Goal: Information Seeking & Learning: Check status

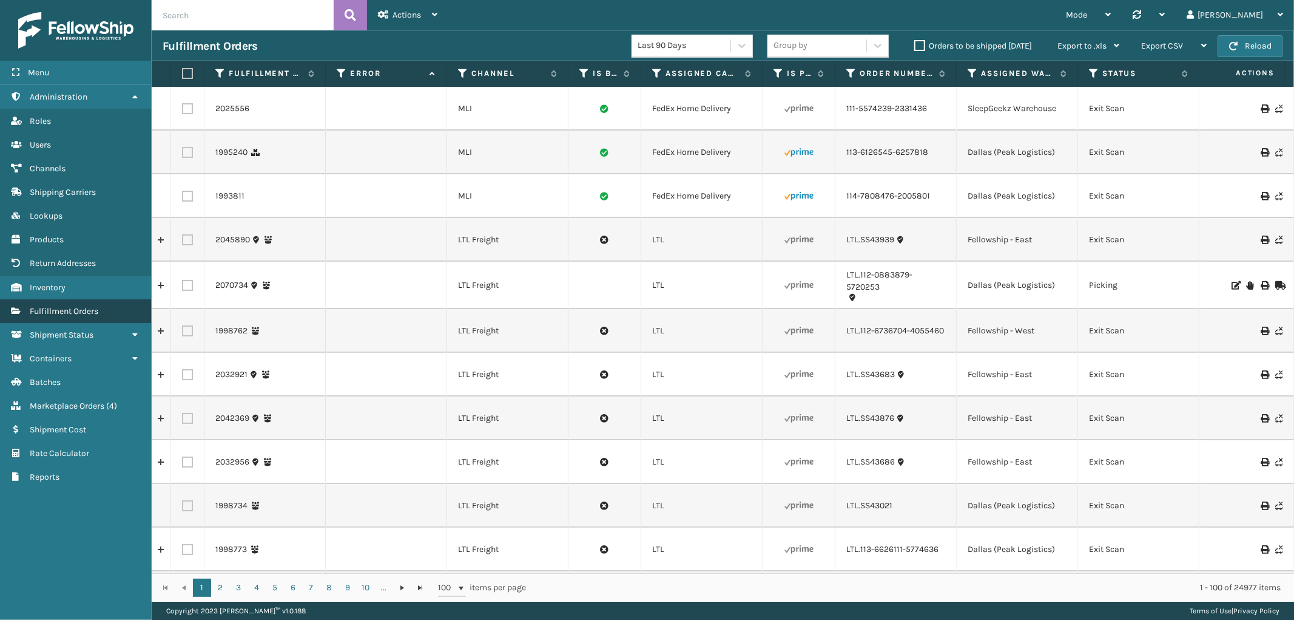
click at [87, 306] on span "Fulfillment Orders" at bounding box center [64, 311] width 69 height 10
click at [67, 394] on link "Marketplace Orders ( 4 )" at bounding box center [75, 406] width 151 height 24
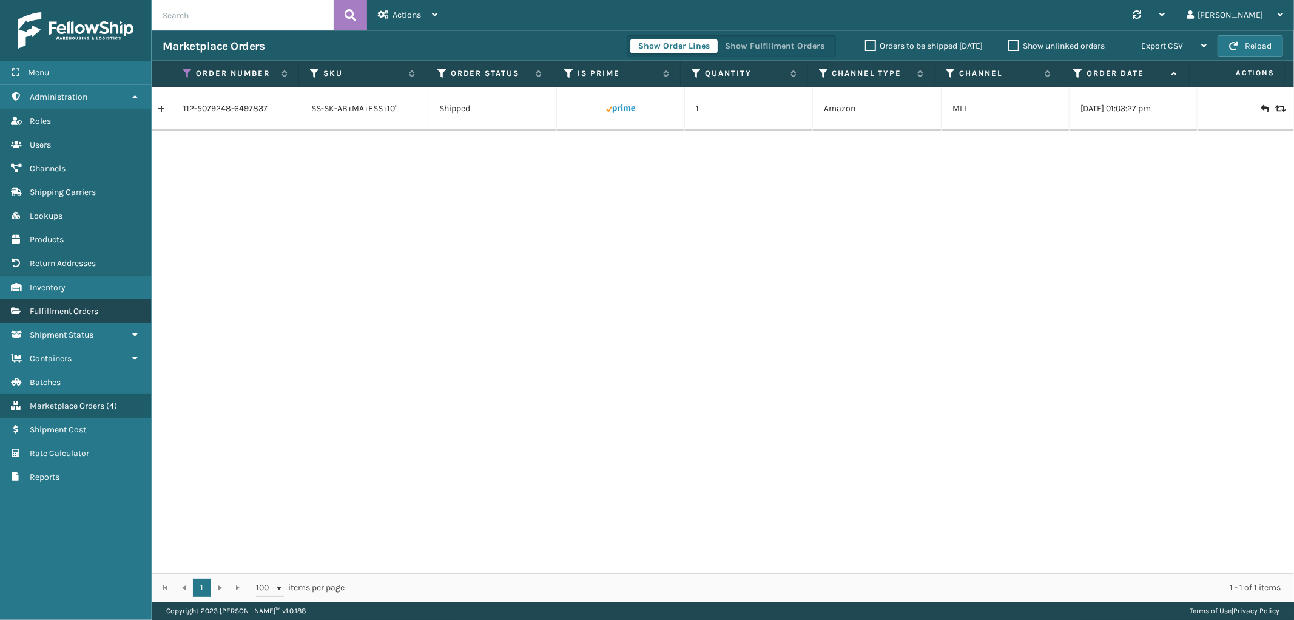
click at [61, 308] on span "Fulfillment Orders" at bounding box center [64, 311] width 69 height 10
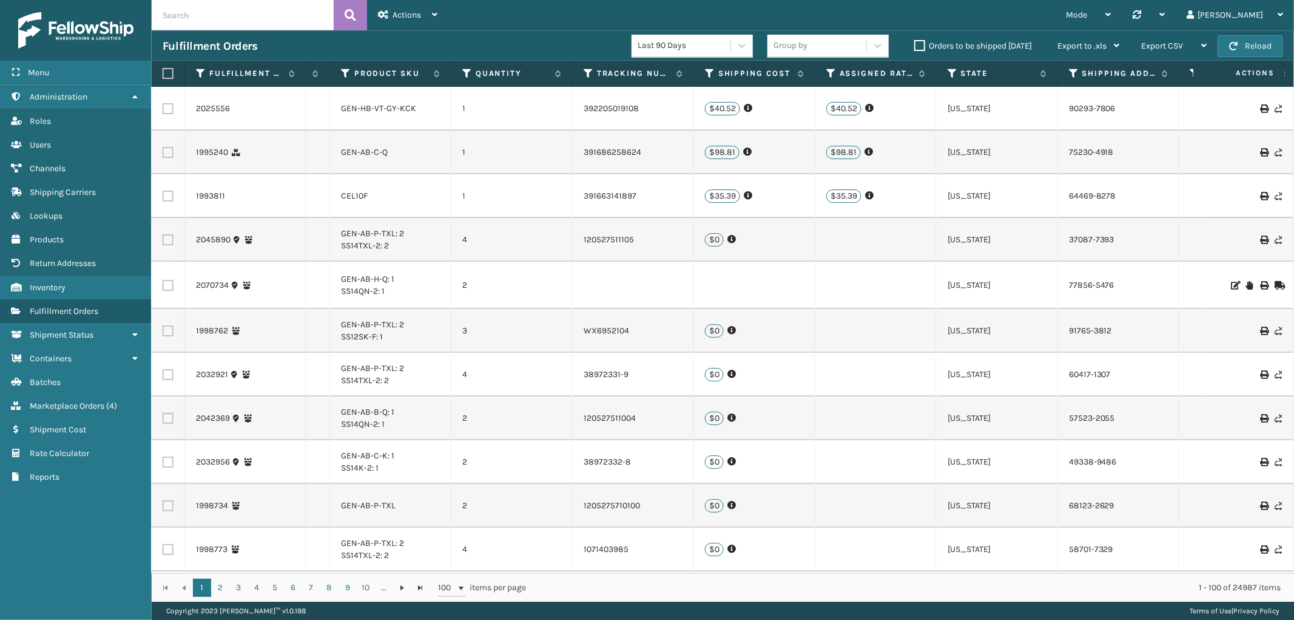
scroll to position [0, 1461]
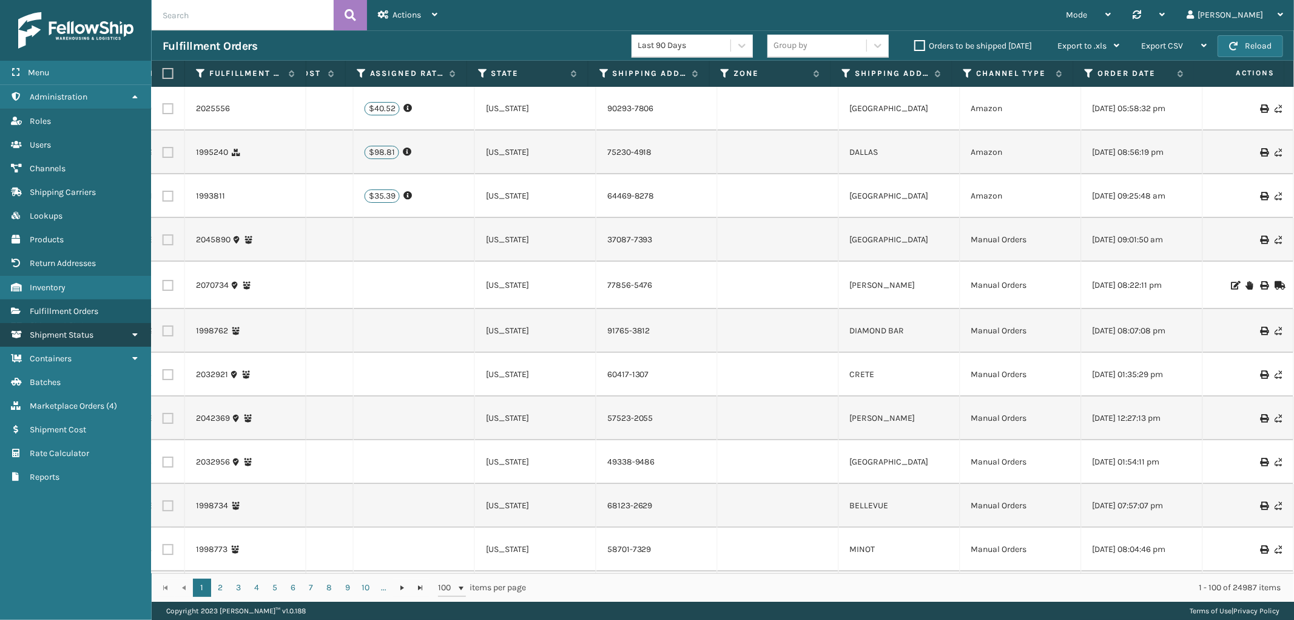
click at [70, 329] on span "Shipment Status" at bounding box center [62, 334] width 64 height 10
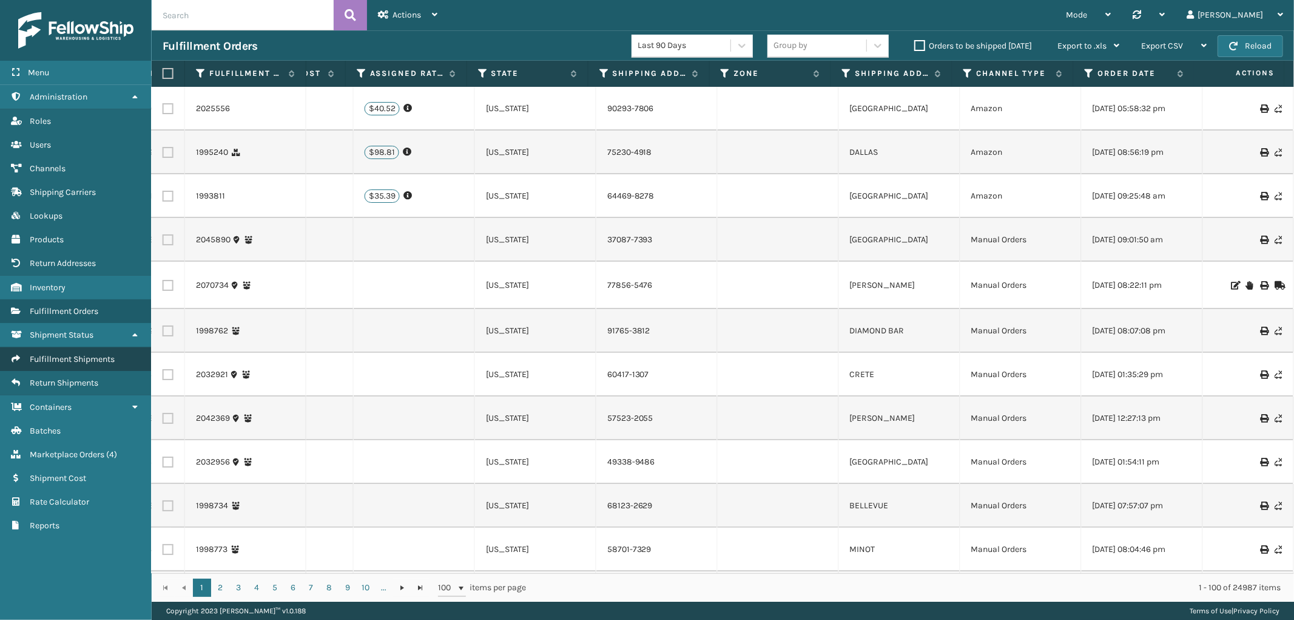
click at [69, 357] on link "Fulfillment Shipments" at bounding box center [75, 359] width 151 height 24
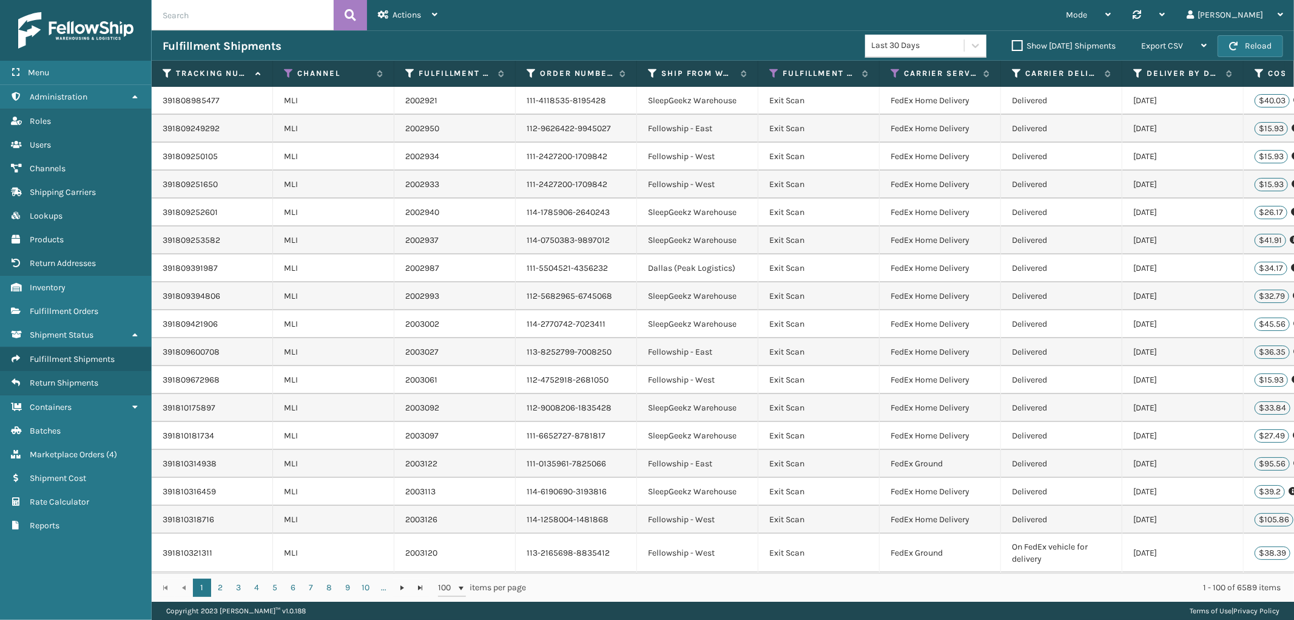
click at [1243, 573] on div "1 2 3 4 5 6 7 8 9 10 ... 1 2 3 4 5 6 7 8 9 10 ... 100 items per page 1 - 100 of…" at bounding box center [723, 587] width 1143 height 29
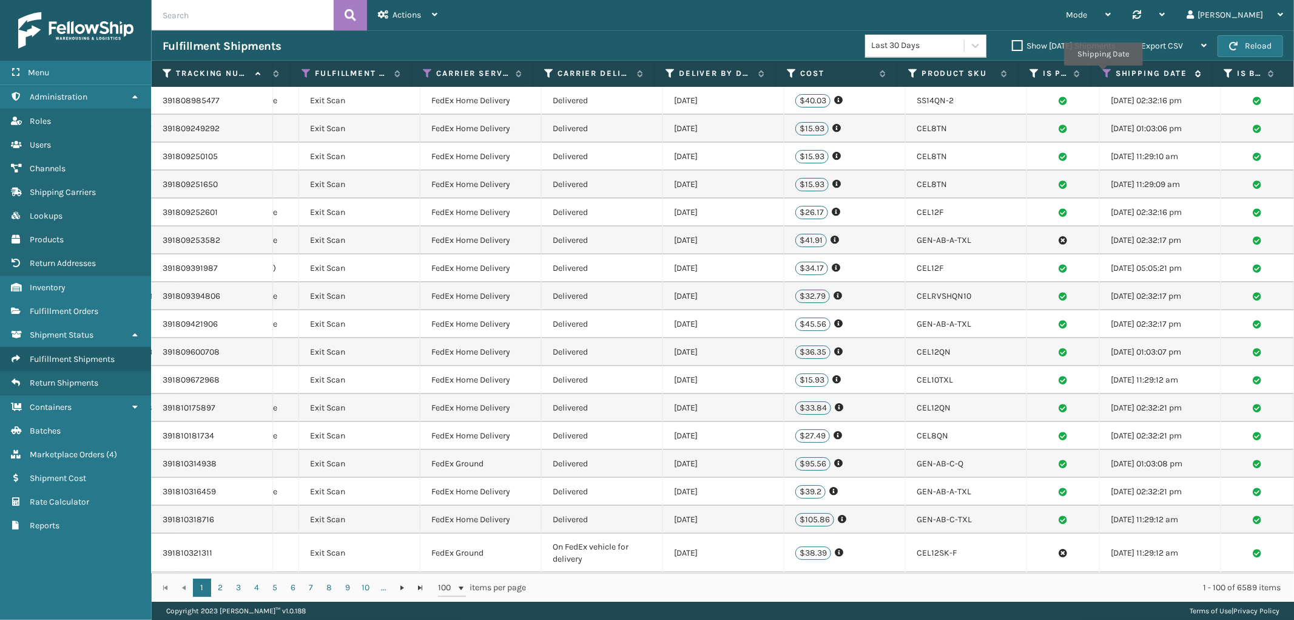
click at [1103, 74] on icon at bounding box center [1108, 73] width 10 height 11
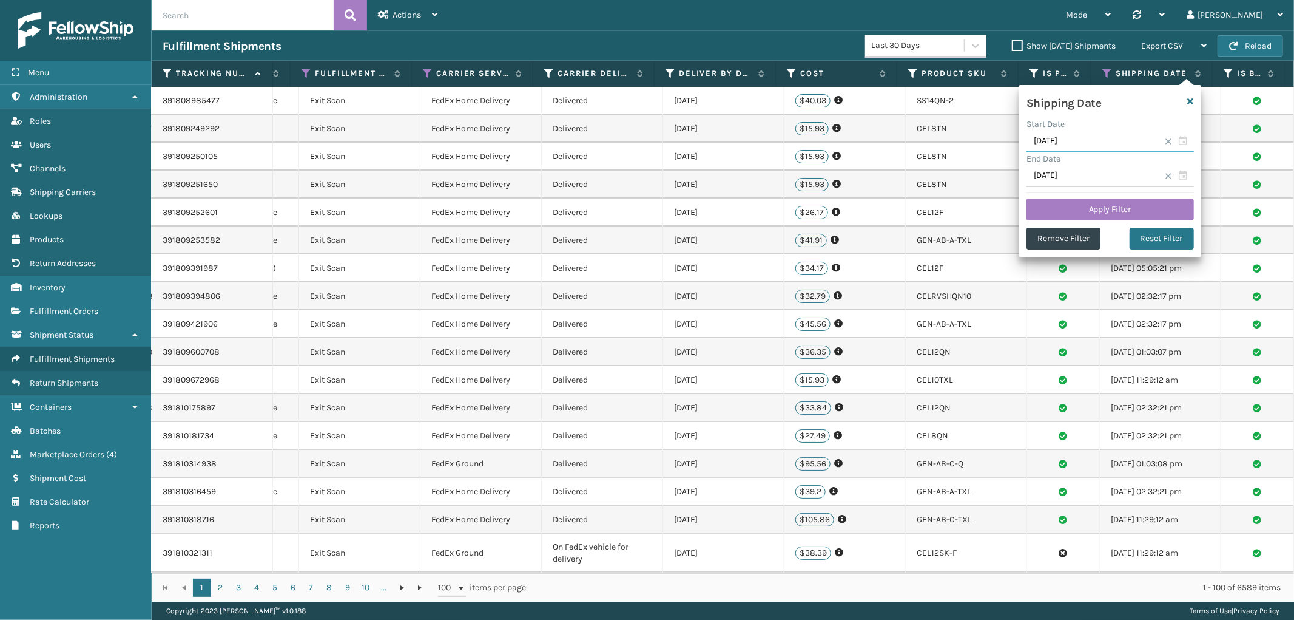
click at [1086, 142] on input "[DATE]" at bounding box center [1110, 141] width 167 height 22
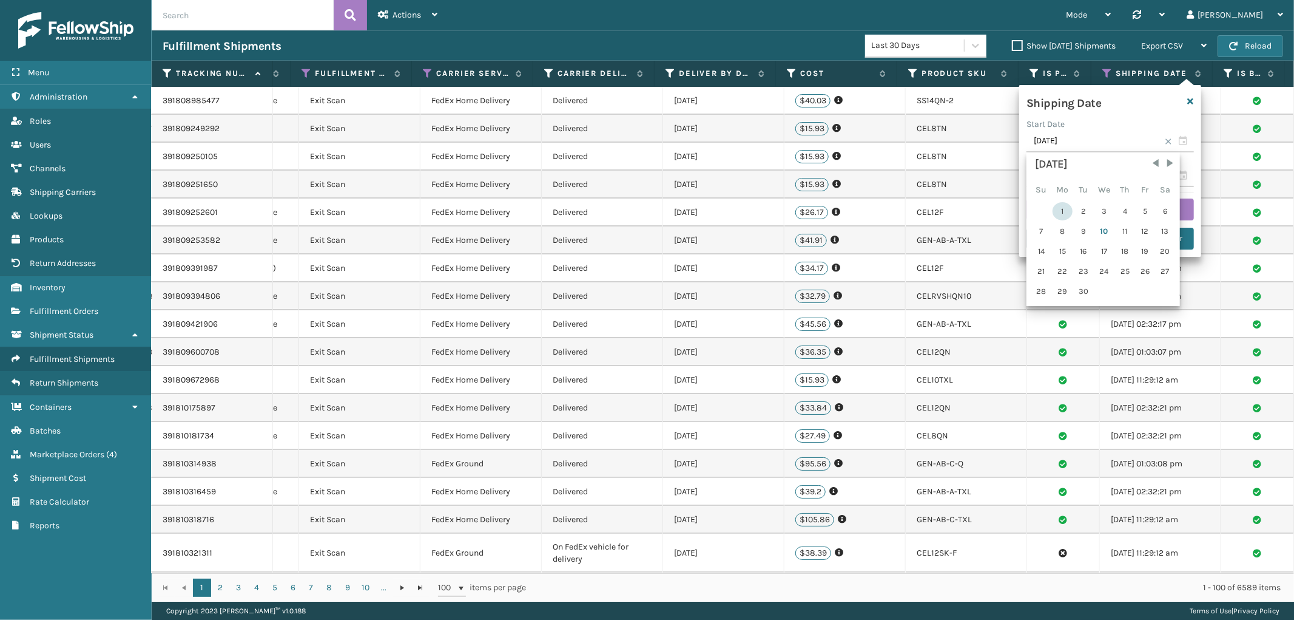
click at [1053, 204] on div "1" at bounding box center [1063, 211] width 20 height 18
type input "[DATE]"
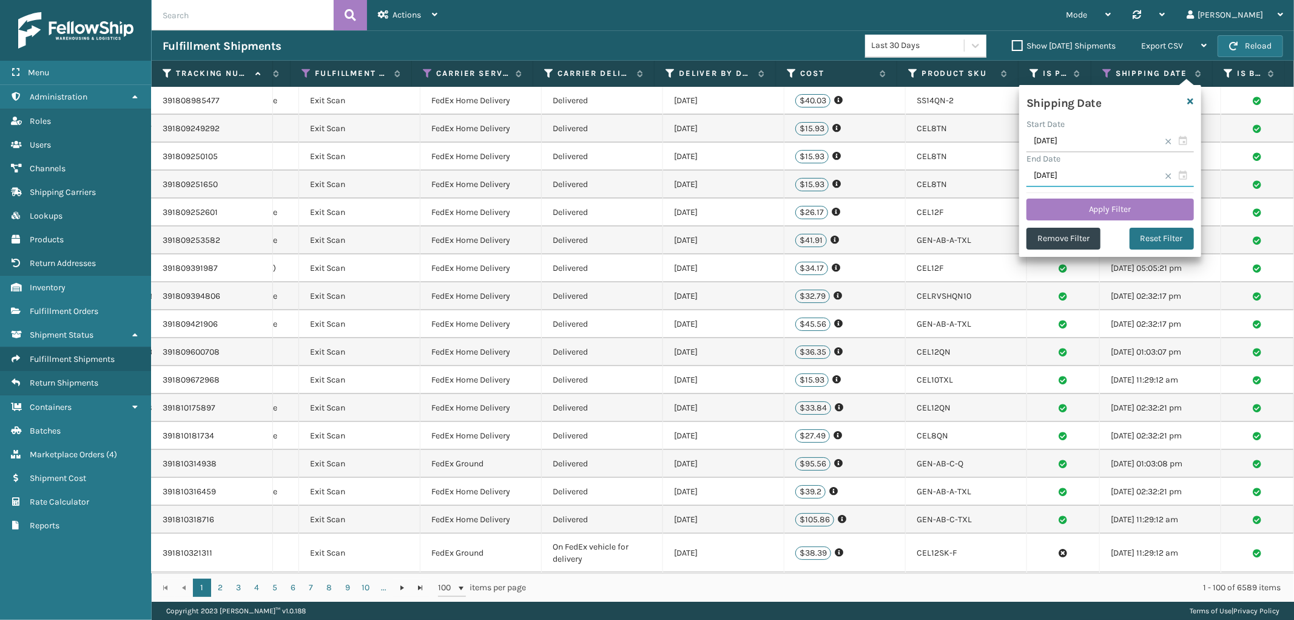
click at [1078, 172] on input "[DATE]" at bounding box center [1110, 176] width 167 height 22
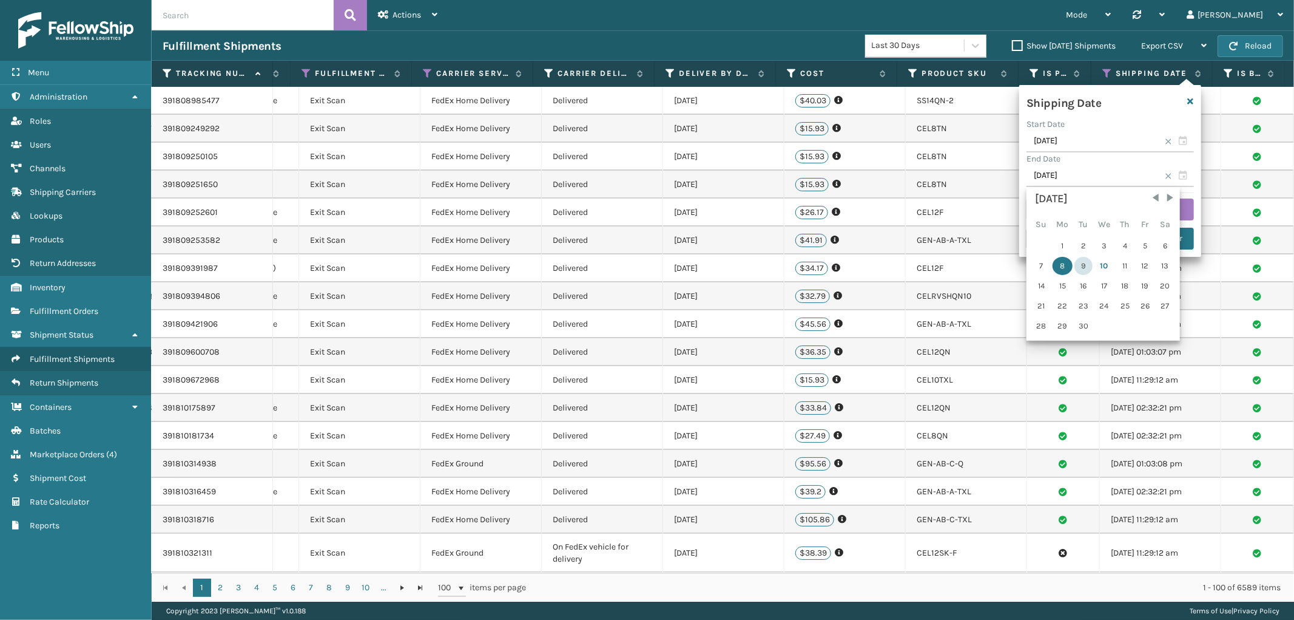
click at [1078, 263] on div "9" at bounding box center [1084, 266] width 18 height 18
type input "[DATE]"
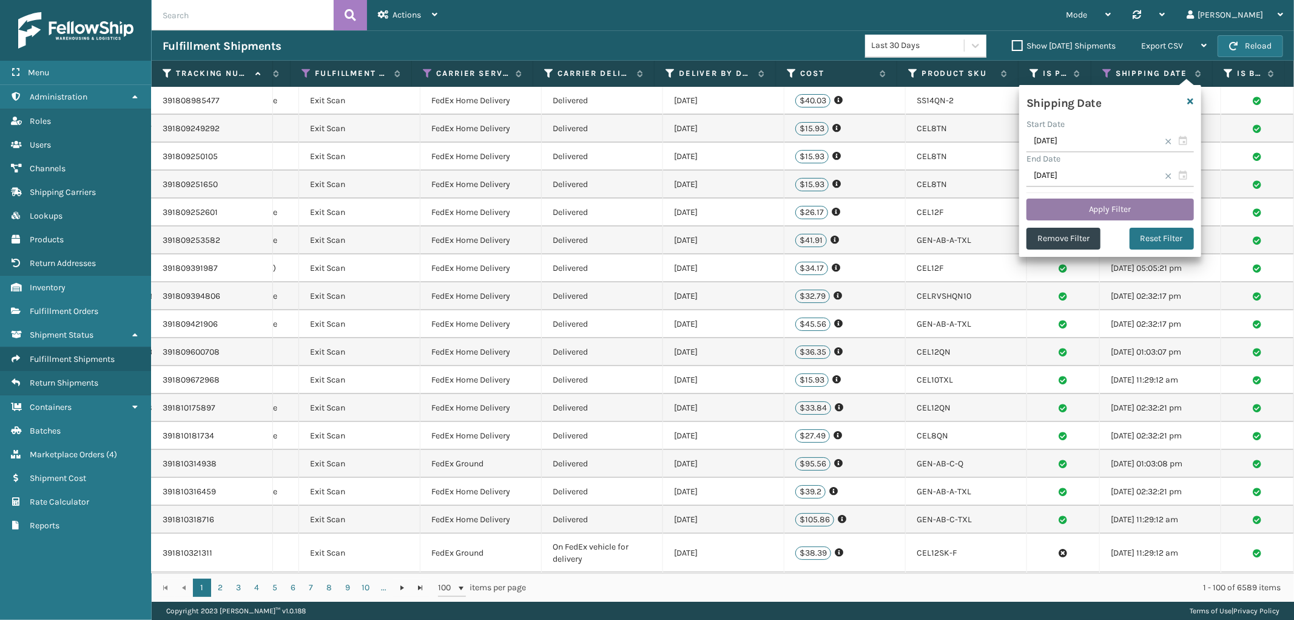
click at [1132, 207] on button "Apply Filter" at bounding box center [1110, 209] width 167 height 22
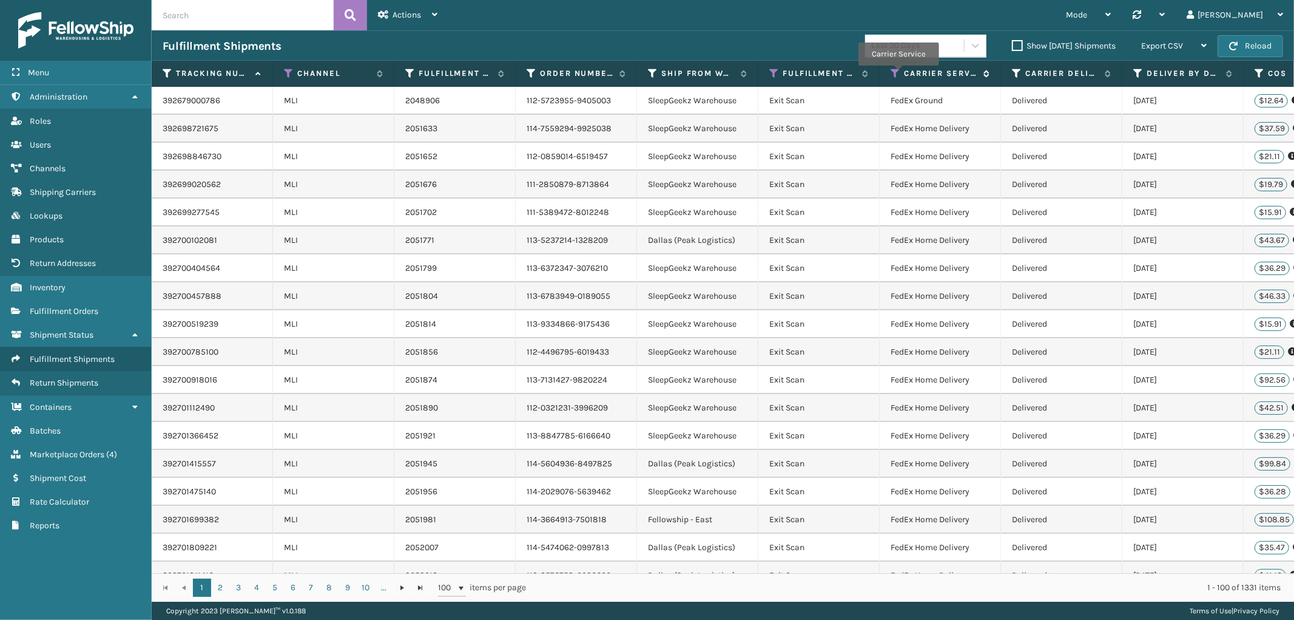
click at [898, 74] on icon at bounding box center [896, 73] width 10 height 11
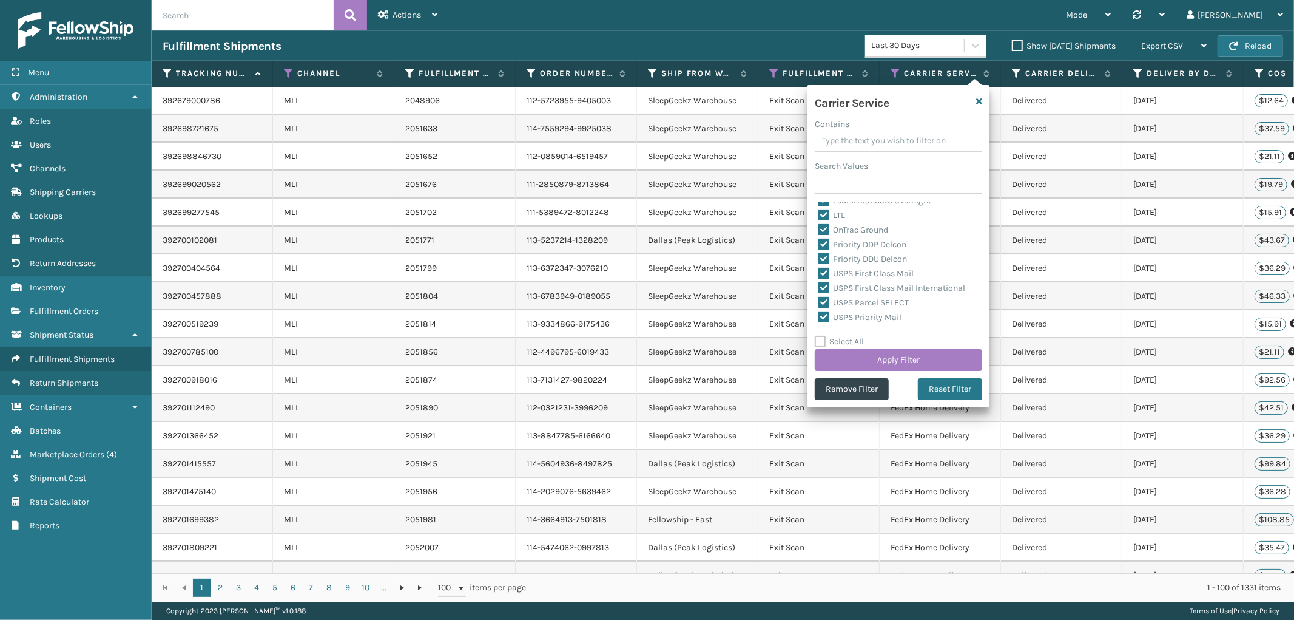
scroll to position [373, 0]
click at [822, 342] on label "Select All" at bounding box center [839, 341] width 49 height 10
click at [822, 336] on input "Select All" at bounding box center [906, 334] width 182 height 1
checkbox input "true"
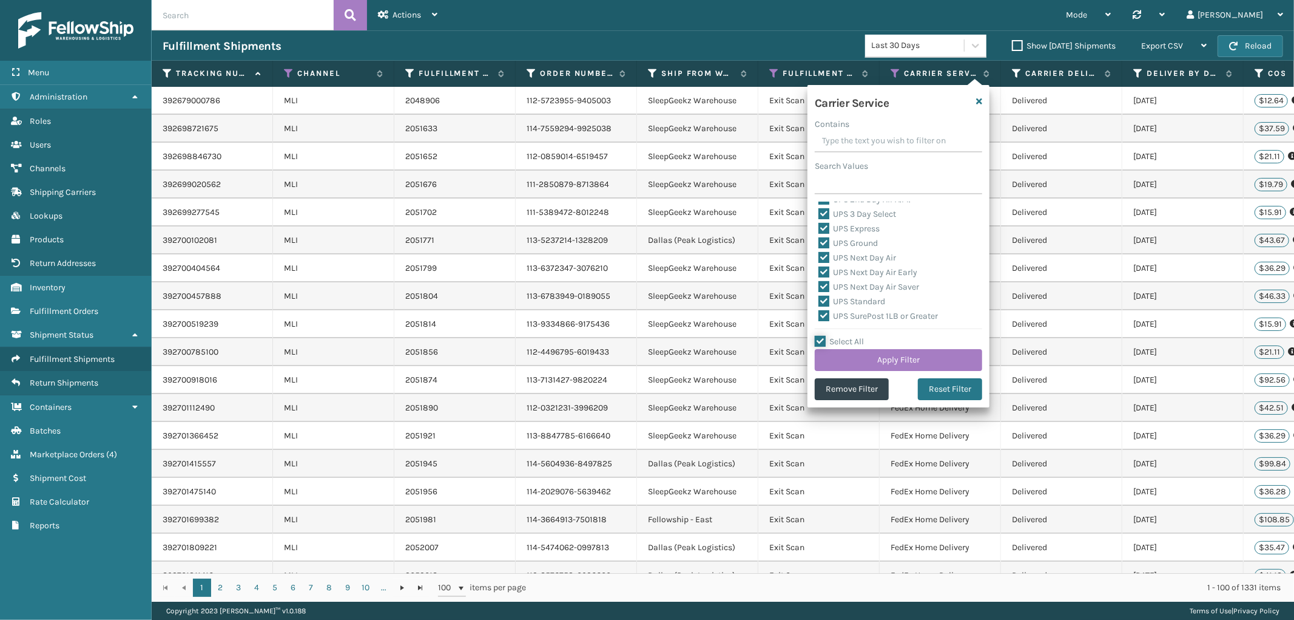
checkbox input "true"
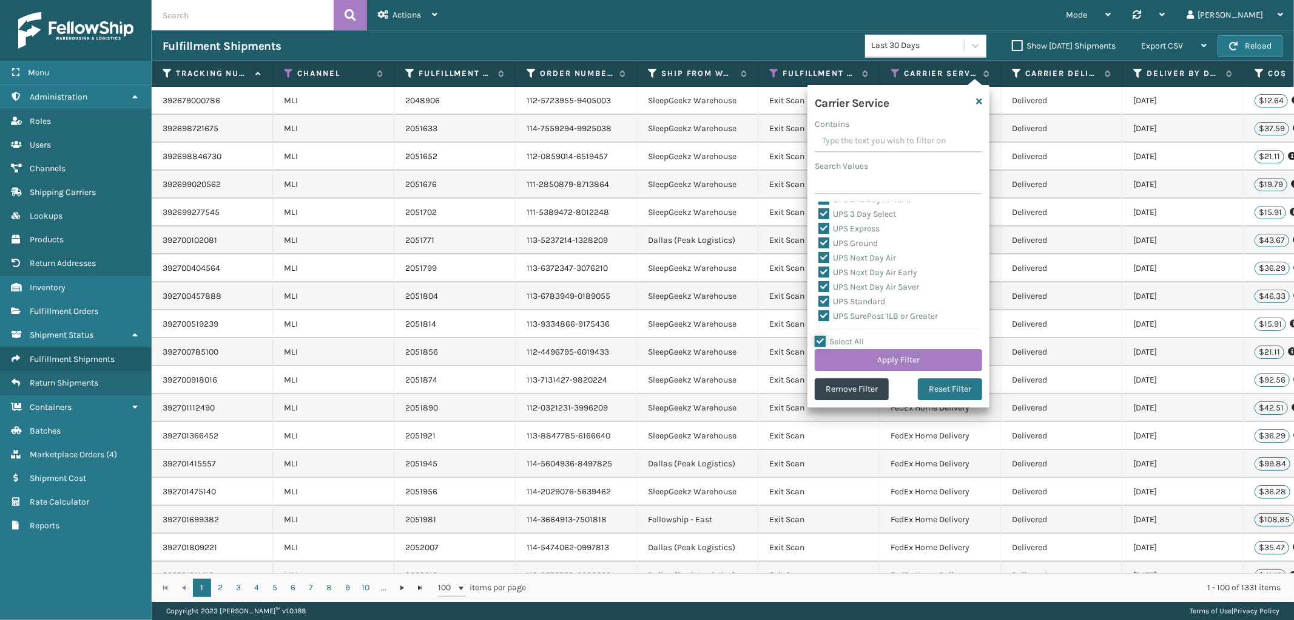
checkbox input "true"
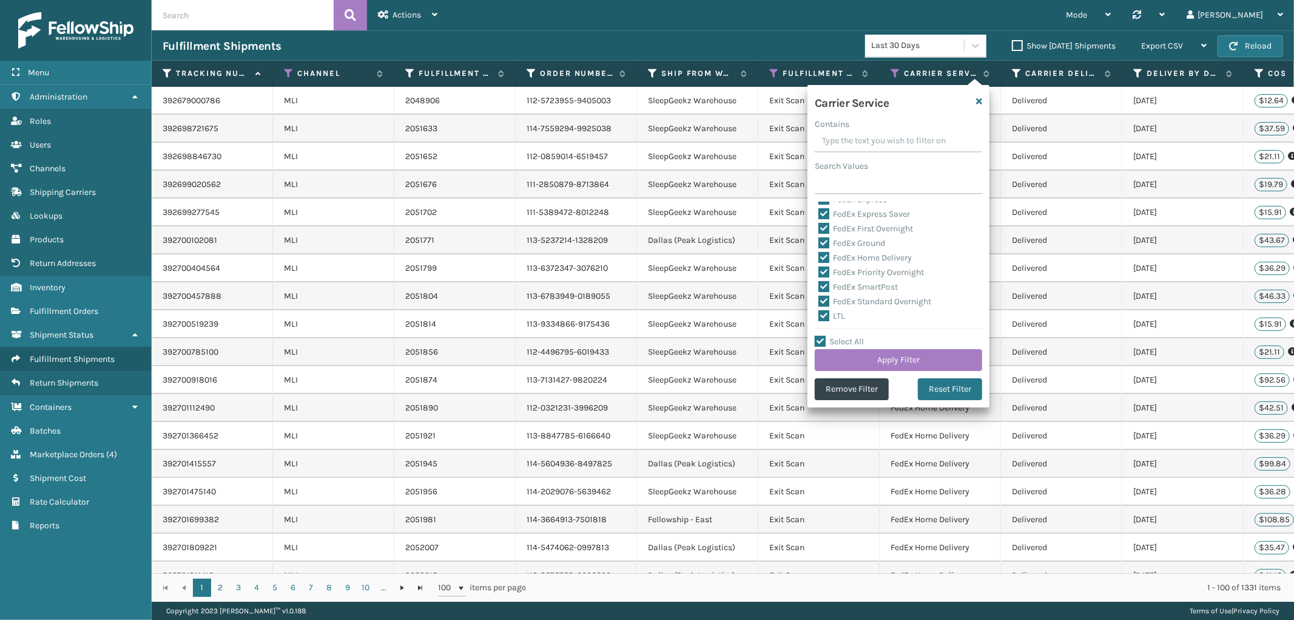
click at [825, 317] on label "LTL" at bounding box center [832, 316] width 27 height 10
click at [819, 317] on input "LTL" at bounding box center [819, 313] width 1 height 8
checkbox input "false"
click at [939, 362] on button "Apply Filter" at bounding box center [898, 360] width 167 height 22
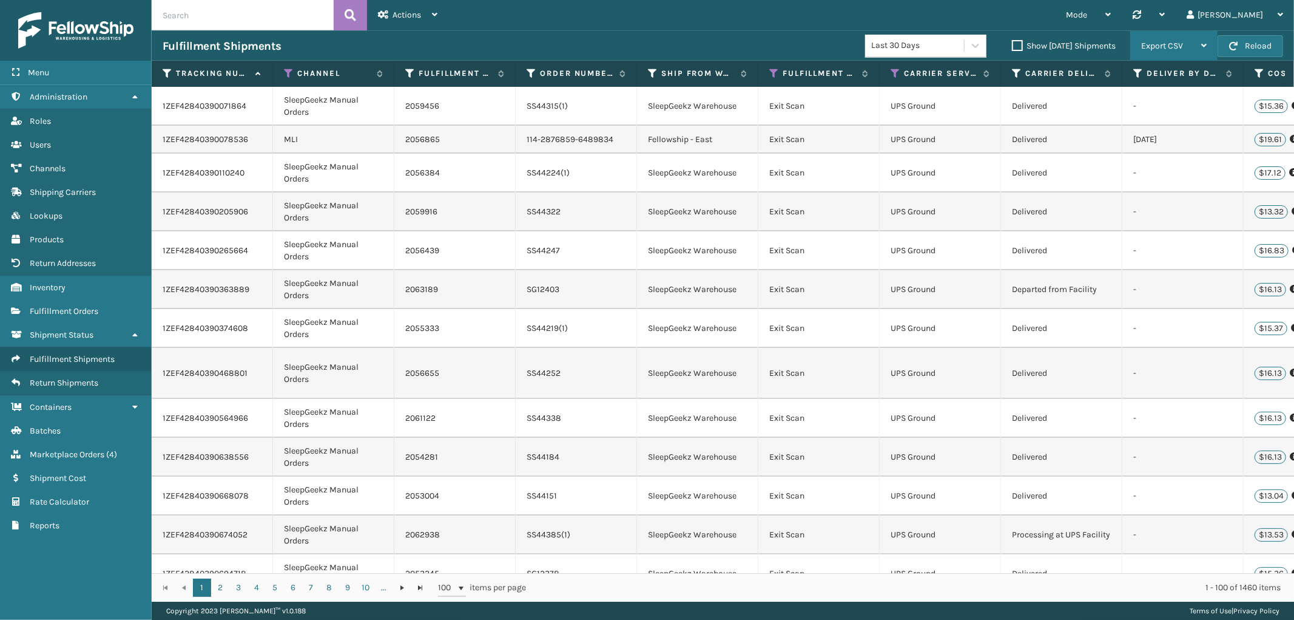
click at [1188, 47] on div "Export CSV" at bounding box center [1174, 46] width 66 height 30
click at [1104, 105] on li "Export All Pages" at bounding box center [1136, 111] width 163 height 33
click at [86, 442] on link "Marketplace Orders ( 4 )" at bounding box center [75, 454] width 151 height 24
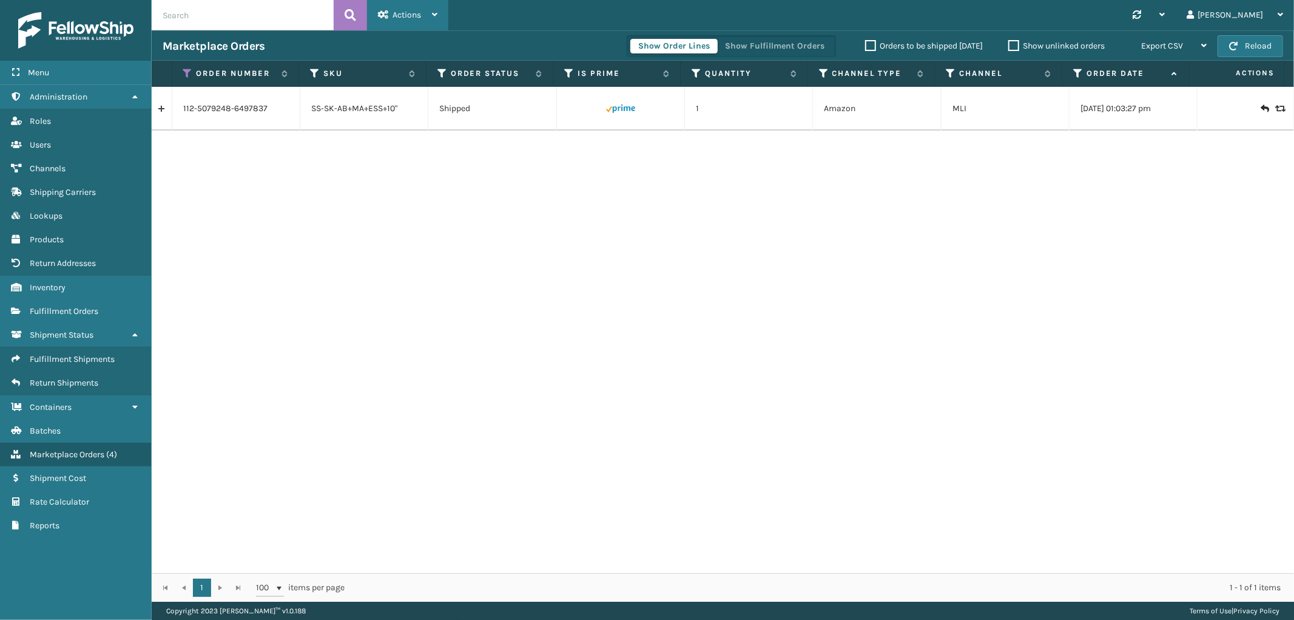
click at [386, 7] on div "Actions" at bounding box center [407, 15] width 59 height 30
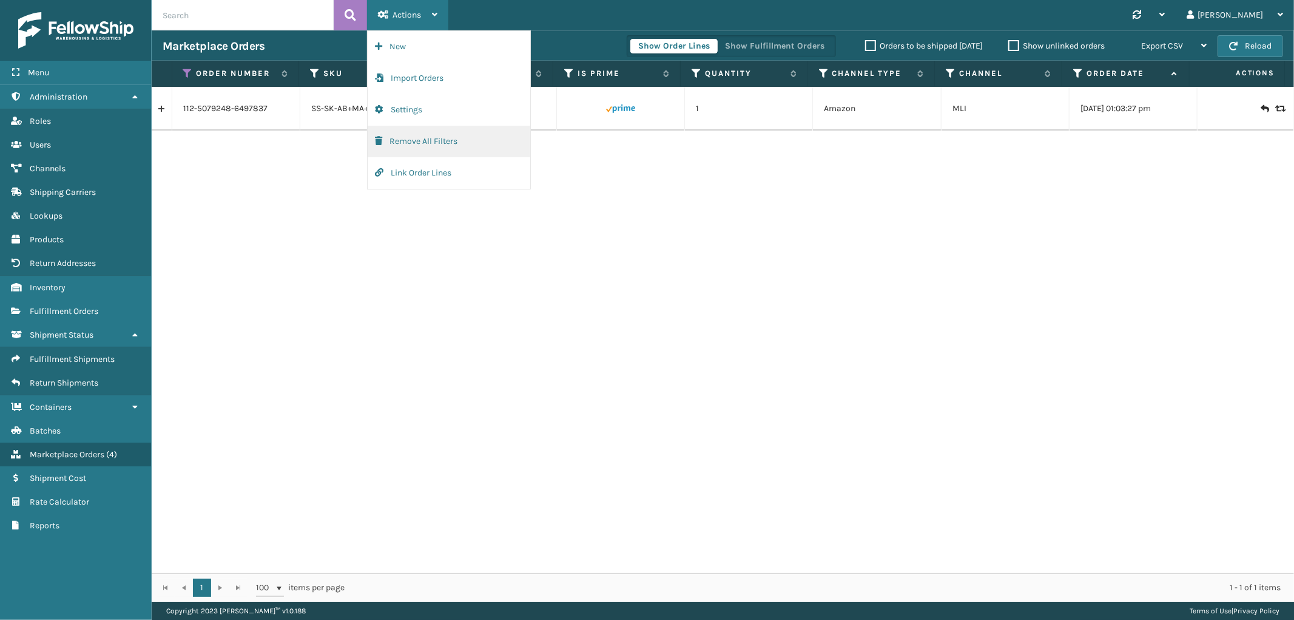
click at [385, 136] on button "Remove All Filters" at bounding box center [449, 142] width 163 height 32
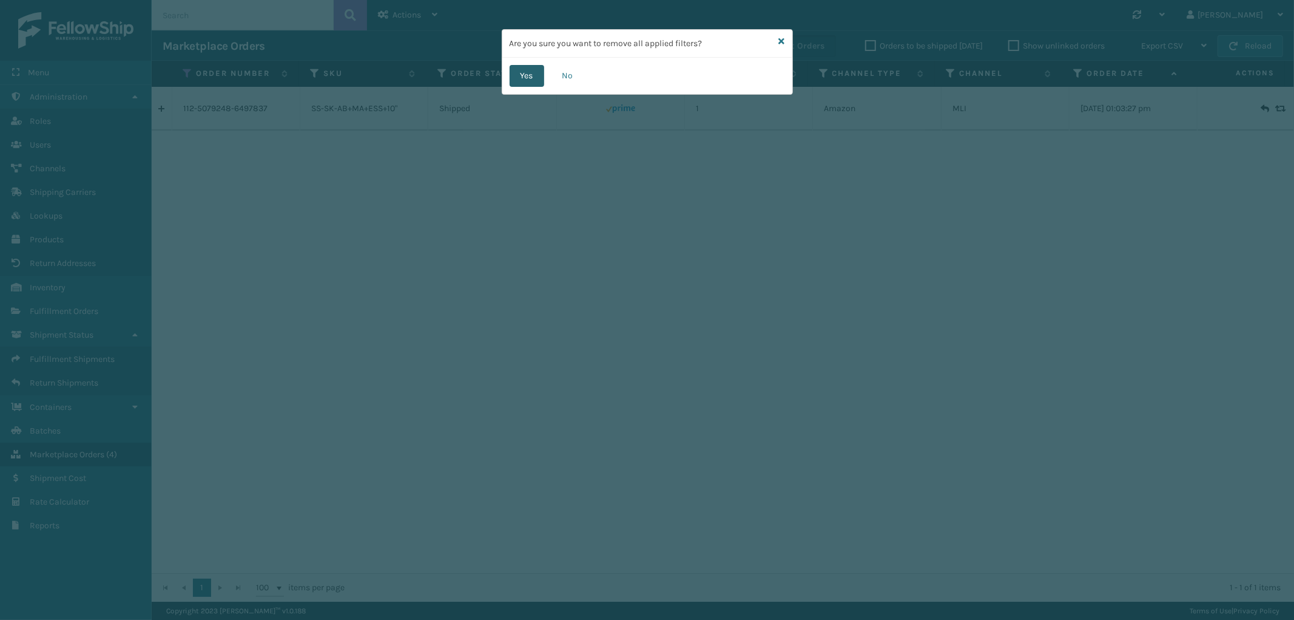
click at [522, 81] on button "Yes" at bounding box center [527, 76] width 35 height 22
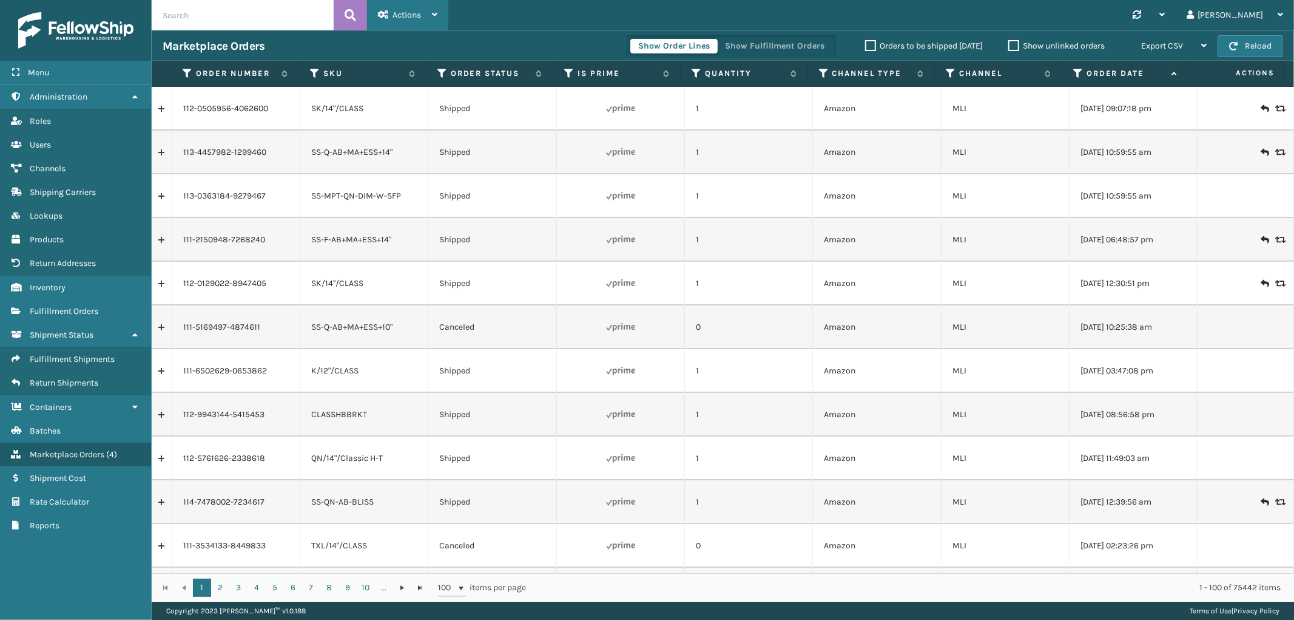
click at [422, 21] on div "Actions" at bounding box center [407, 15] width 59 height 30
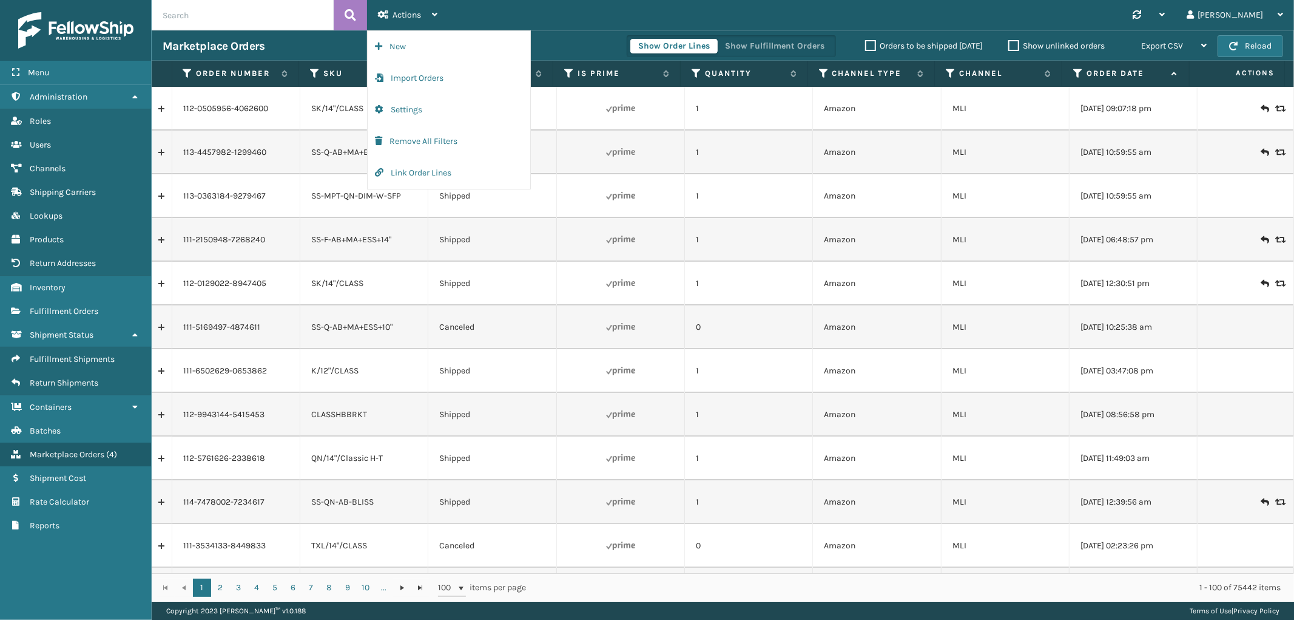
click at [559, 20] on div "Synchronise all channels [PERSON_NAME] Log Out" at bounding box center [871, 15] width 846 height 30
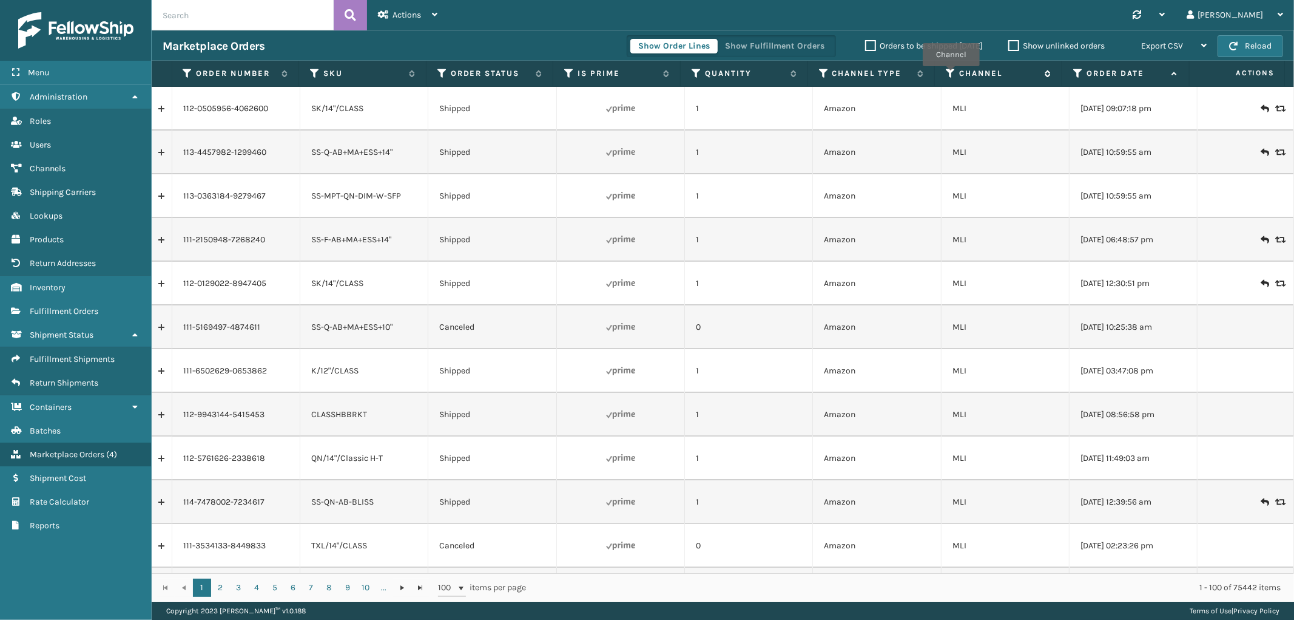
click at [951, 75] on icon at bounding box center [951, 73] width 10 height 11
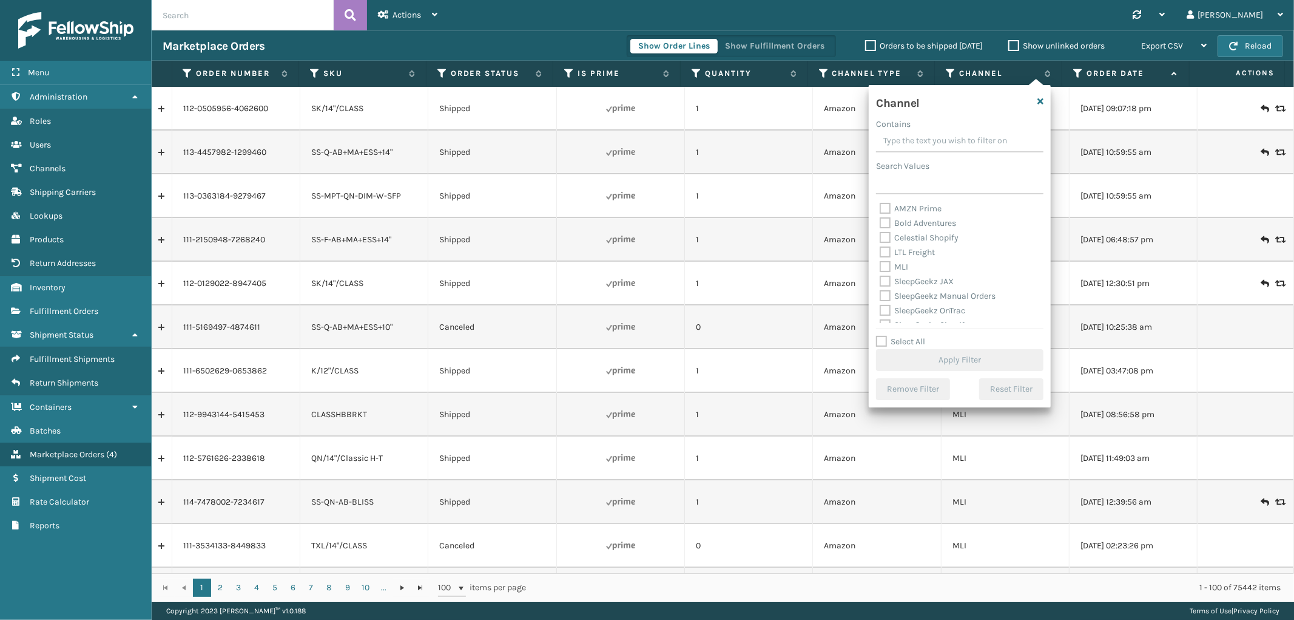
click at [887, 265] on label "MLI" at bounding box center [894, 267] width 29 height 10
click at [880, 265] on input "MLI" at bounding box center [880, 264] width 1 height 8
click at [881, 265] on label "MLI" at bounding box center [894, 267] width 29 height 10
click at [880, 265] on input "MLI" at bounding box center [880, 264] width 1 height 8
checkbox input "false"
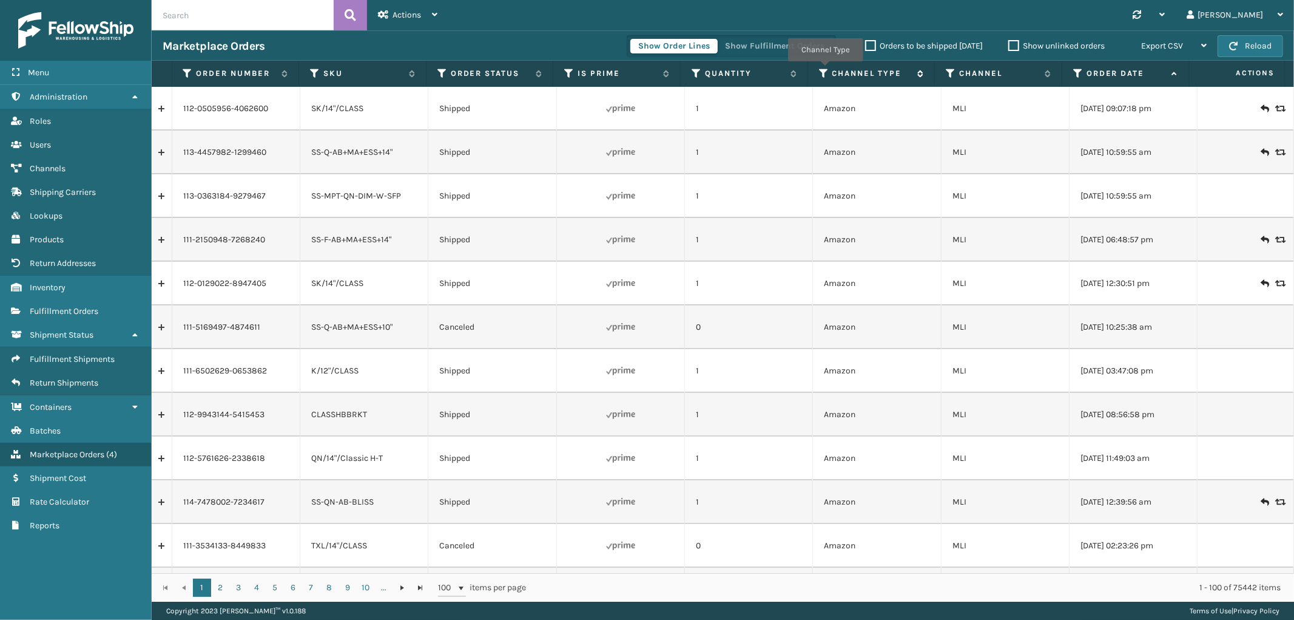
click at [825, 70] on icon at bounding box center [824, 73] width 10 height 11
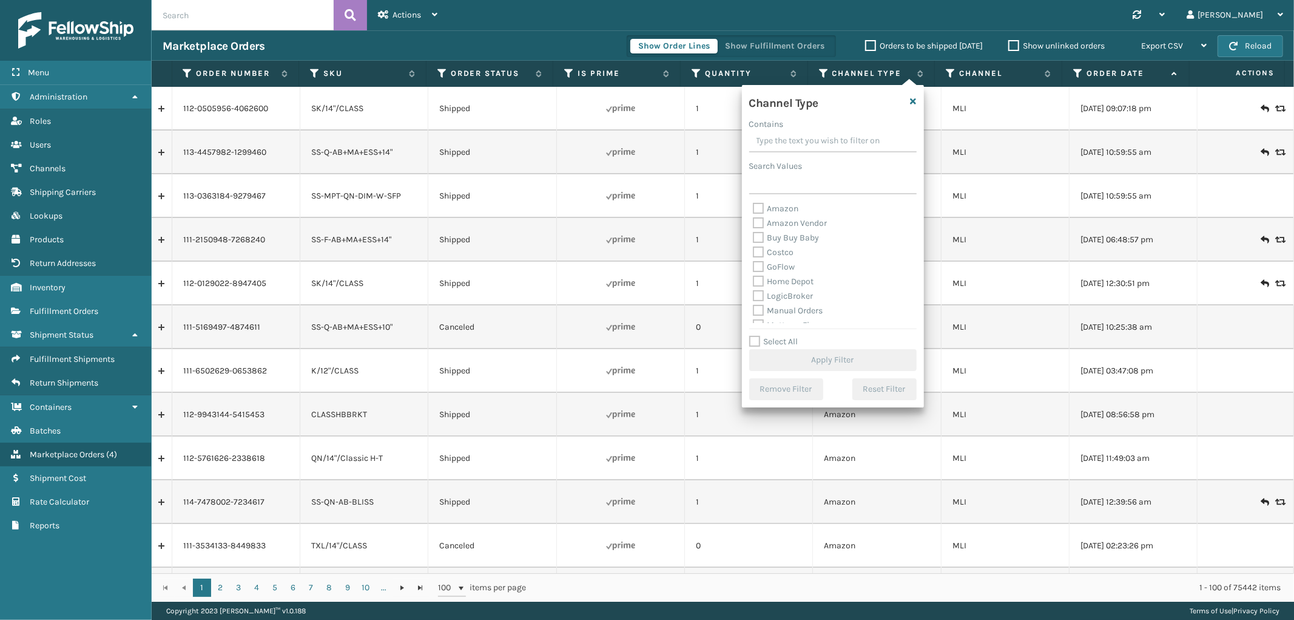
click at [757, 208] on label "Amazon" at bounding box center [776, 208] width 46 height 10
click at [754, 208] on input "Amazon" at bounding box center [753, 205] width 1 height 8
checkbox input "true"
click at [825, 359] on button "Apply Filter" at bounding box center [832, 360] width 167 height 22
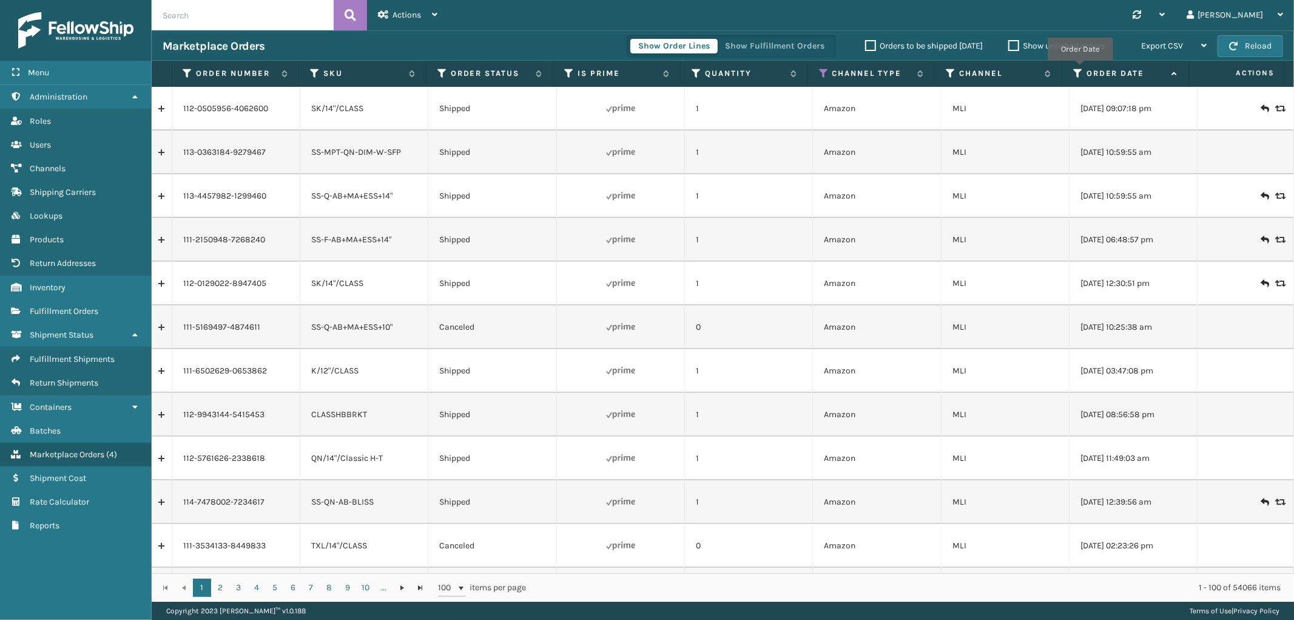
click at [1080, 69] on icon at bounding box center [1078, 73] width 10 height 11
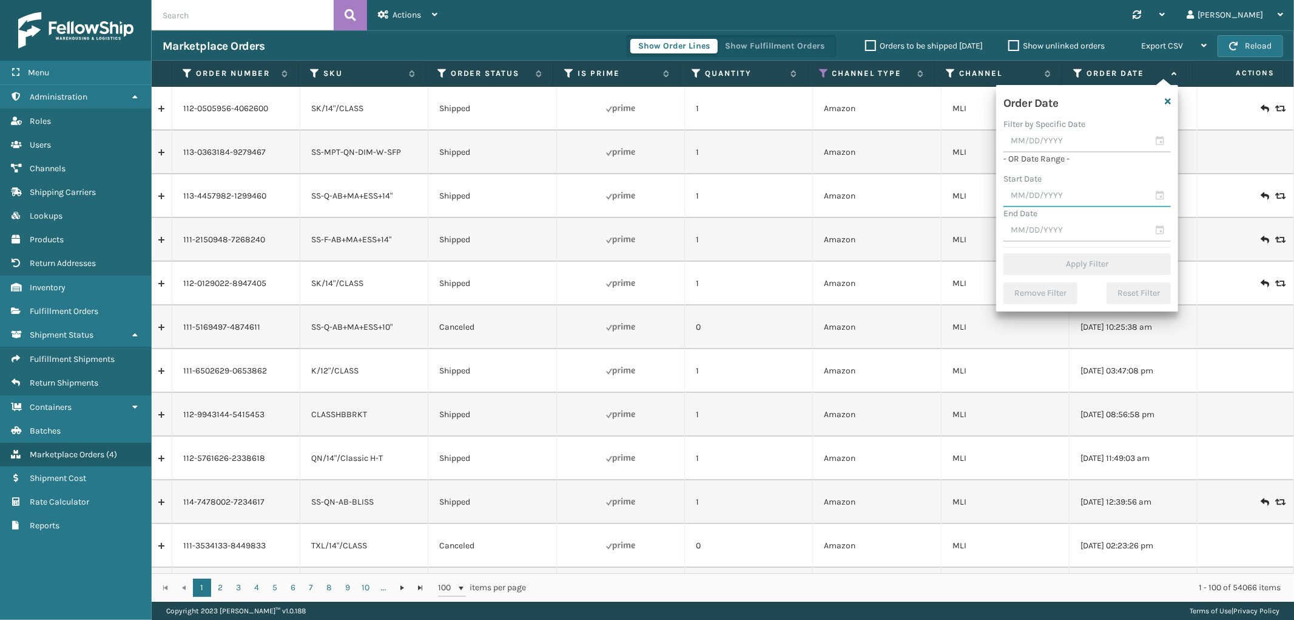
click at [1052, 196] on input "text" at bounding box center [1087, 196] width 167 height 22
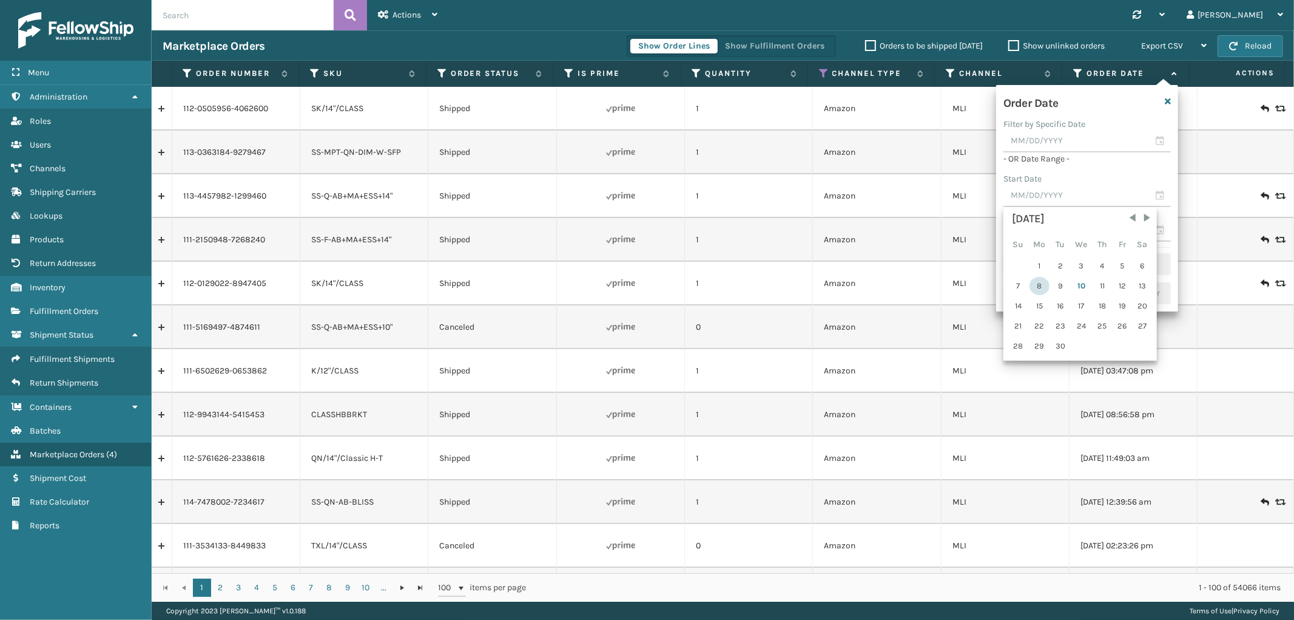
click at [1030, 282] on div "8" at bounding box center [1040, 286] width 20 height 18
type input "[DATE]"
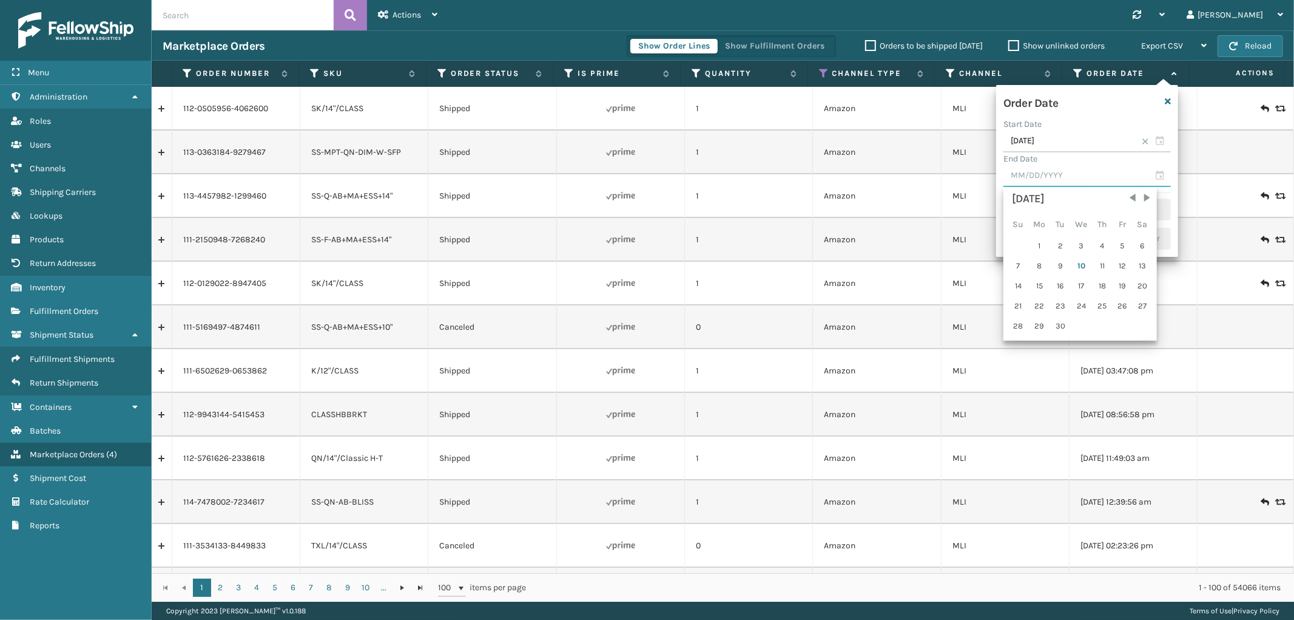
click at [1068, 177] on input "text" at bounding box center [1087, 176] width 167 height 22
click at [1063, 265] on div "9" at bounding box center [1061, 266] width 18 height 18
type input "[DATE]"
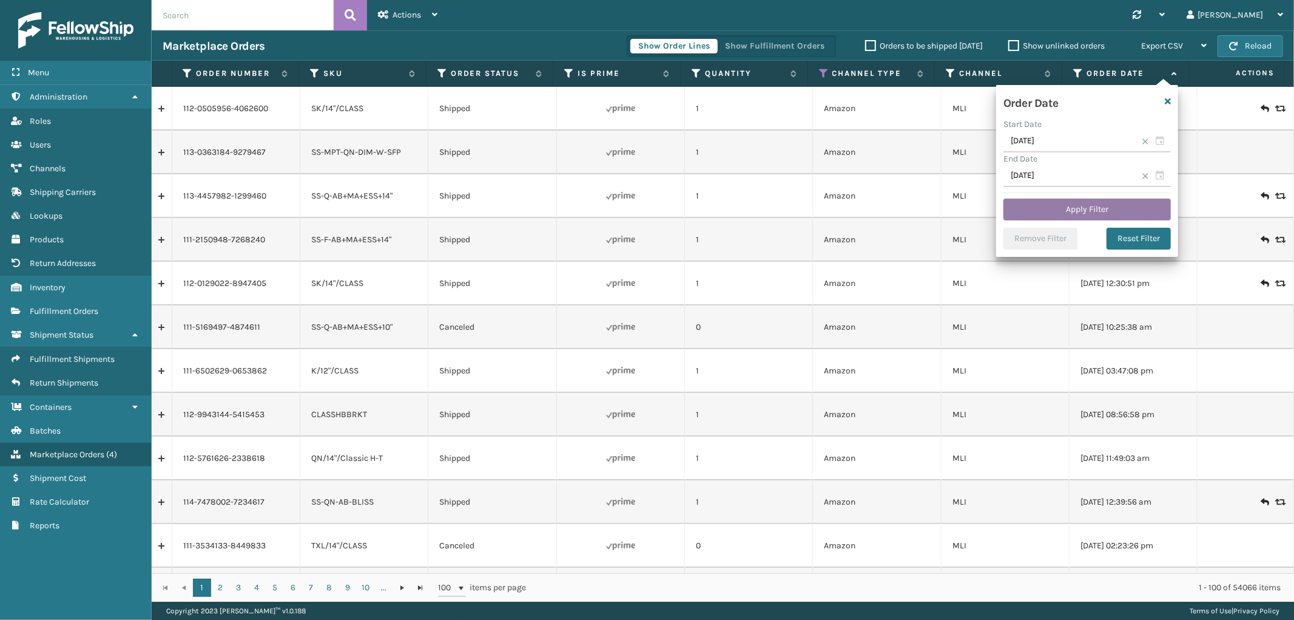
click at [1088, 200] on button "Apply Filter" at bounding box center [1087, 209] width 167 height 22
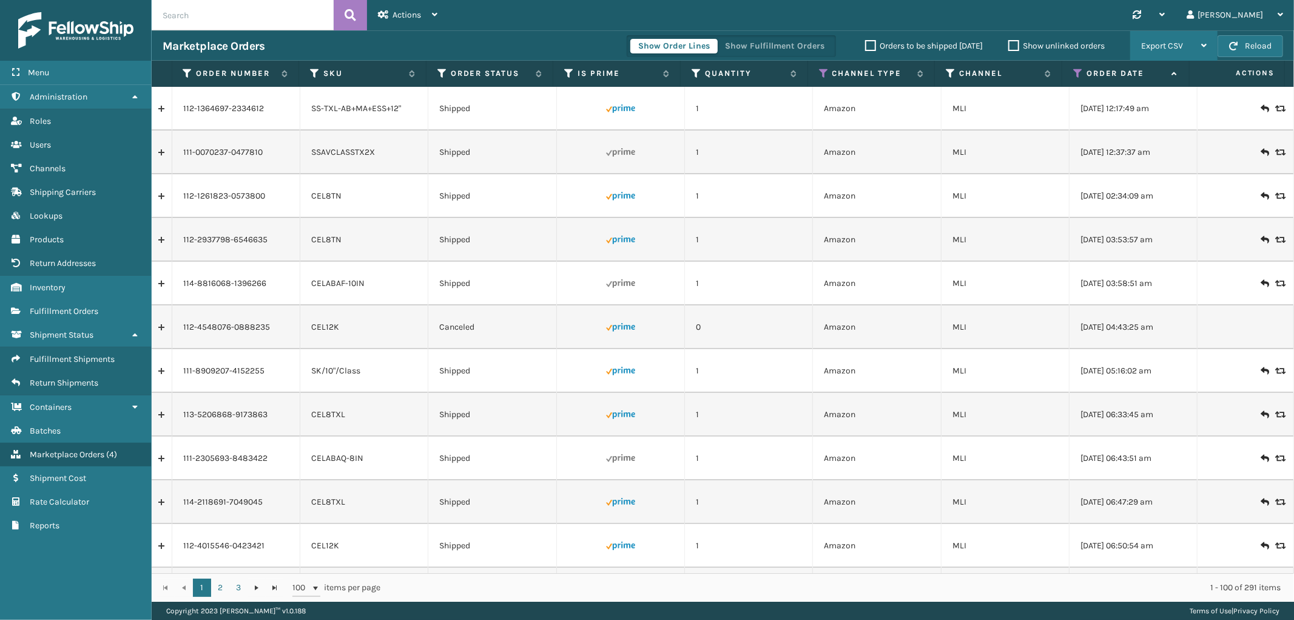
click at [1155, 49] on span "Export CSV" at bounding box center [1162, 46] width 42 height 10
click at [1124, 107] on li "Export All Pages" at bounding box center [1136, 111] width 163 height 33
click at [107, 354] on span "Fulfillment Shipments" at bounding box center [72, 359] width 85 height 10
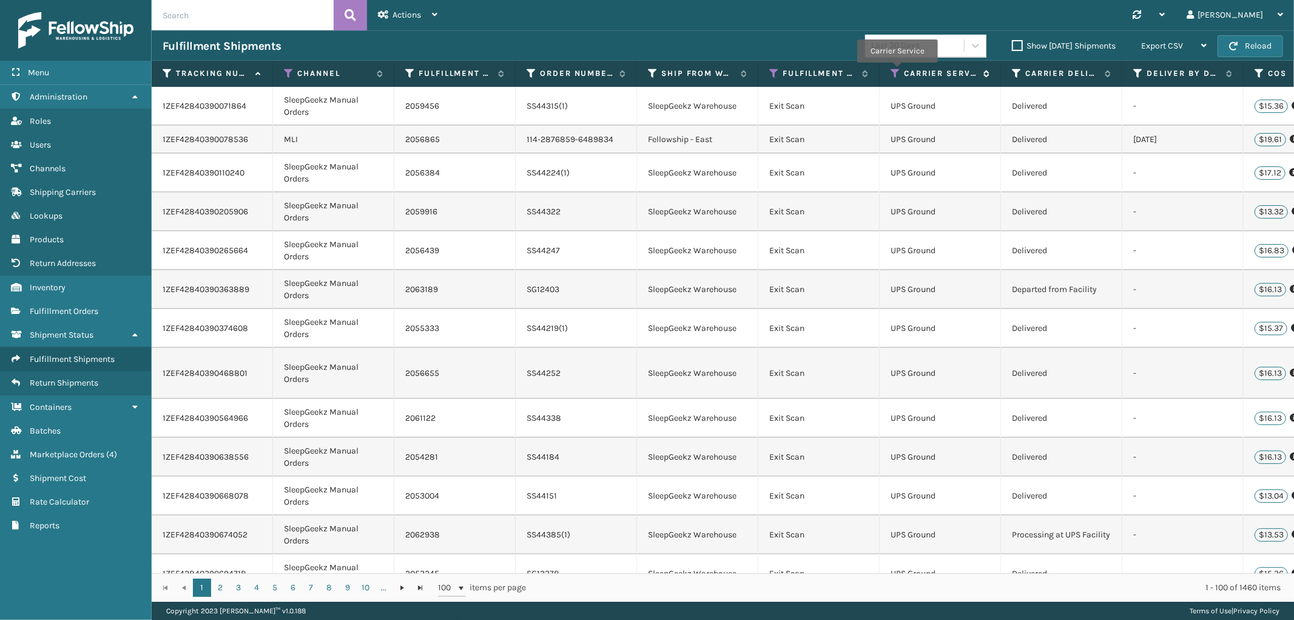
click at [897, 71] on icon at bounding box center [896, 73] width 10 height 11
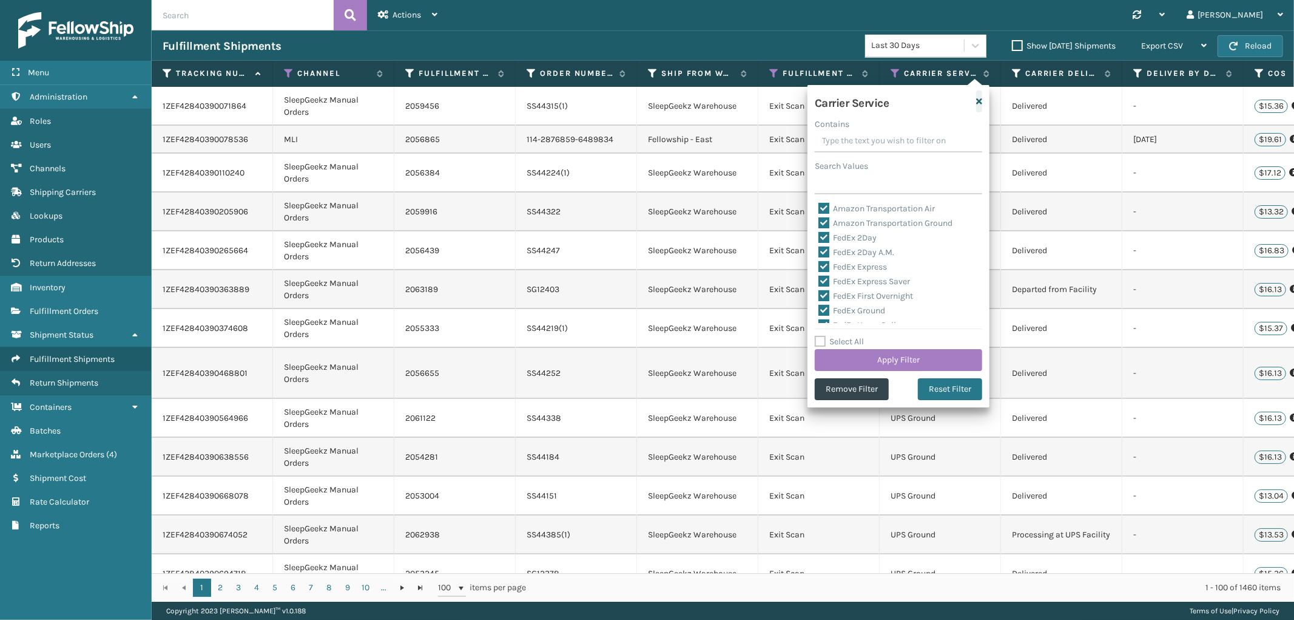
click at [980, 100] on icon "button" at bounding box center [979, 101] width 6 height 8
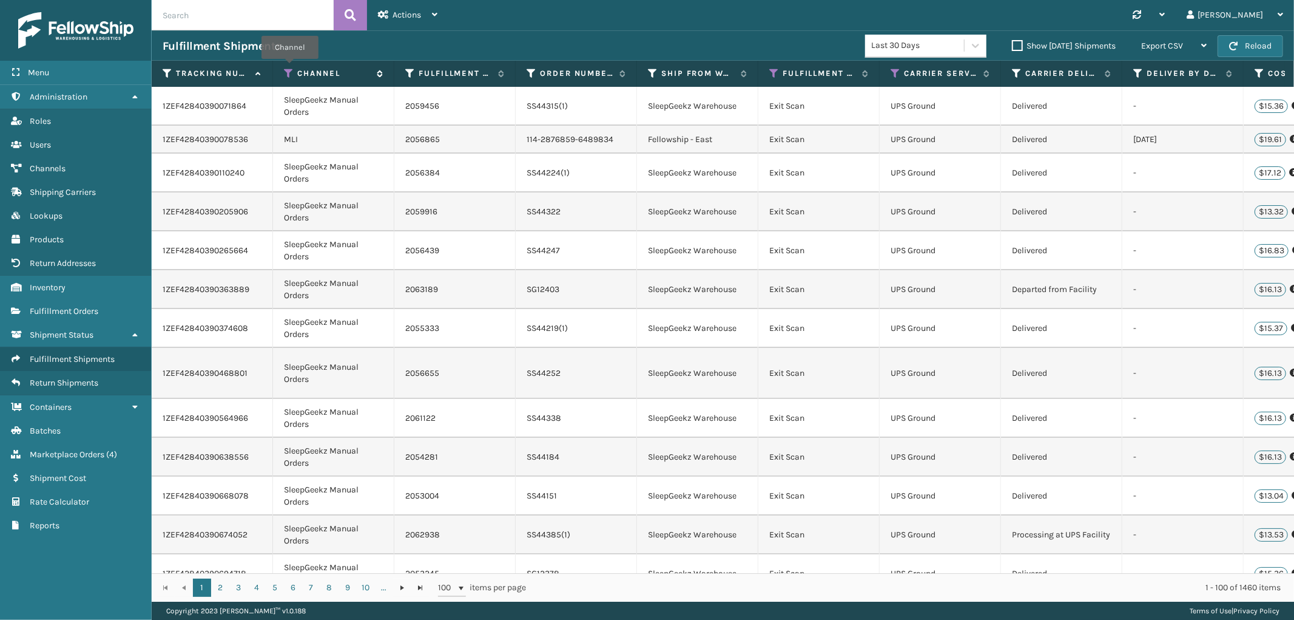
click at [290, 68] on icon at bounding box center [289, 73] width 10 height 11
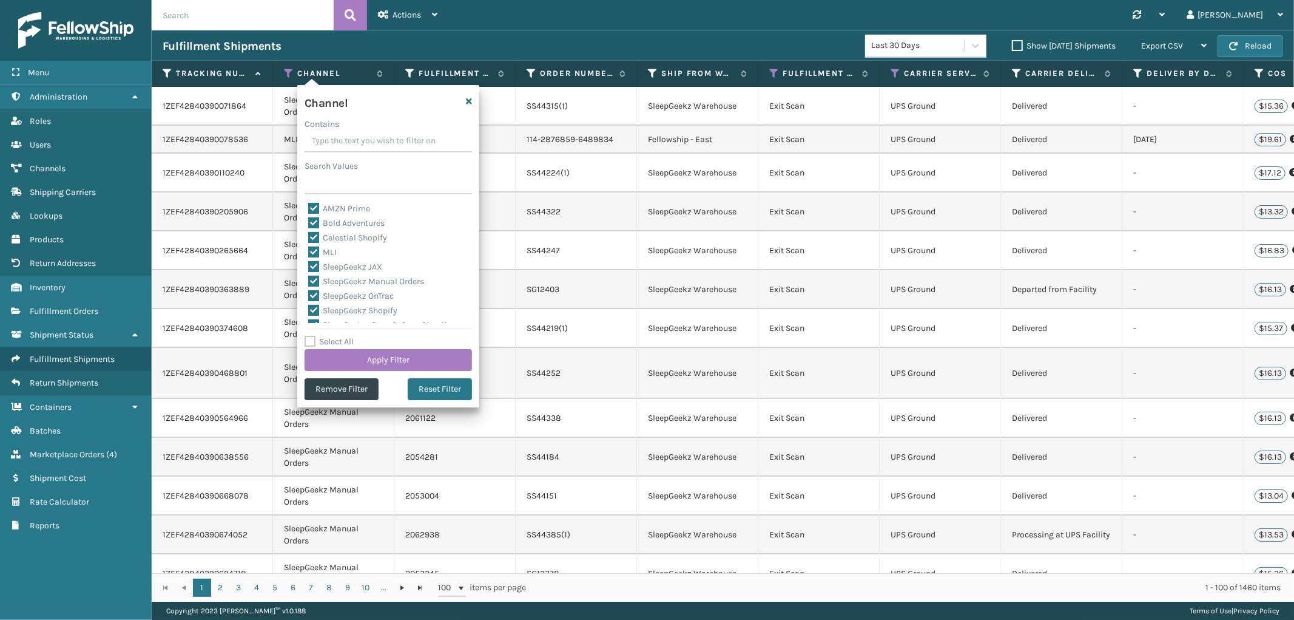
scroll to position [24, 0]
click at [312, 340] on label "Select All" at bounding box center [329, 341] width 49 height 10
click at [312, 336] on input "Select All" at bounding box center [396, 334] width 182 height 1
checkbox input "true"
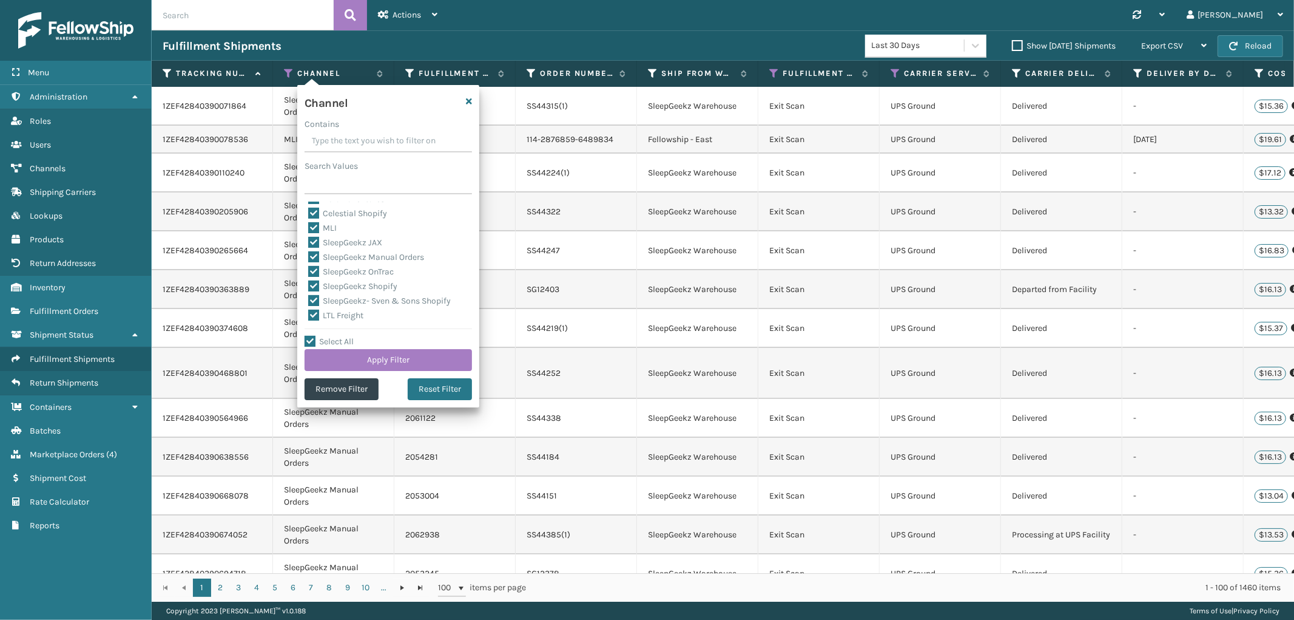
click at [312, 340] on label "Select All" at bounding box center [329, 341] width 49 height 10
click at [312, 336] on input "Select All" at bounding box center [396, 334] width 182 height 1
checkbox input "false"
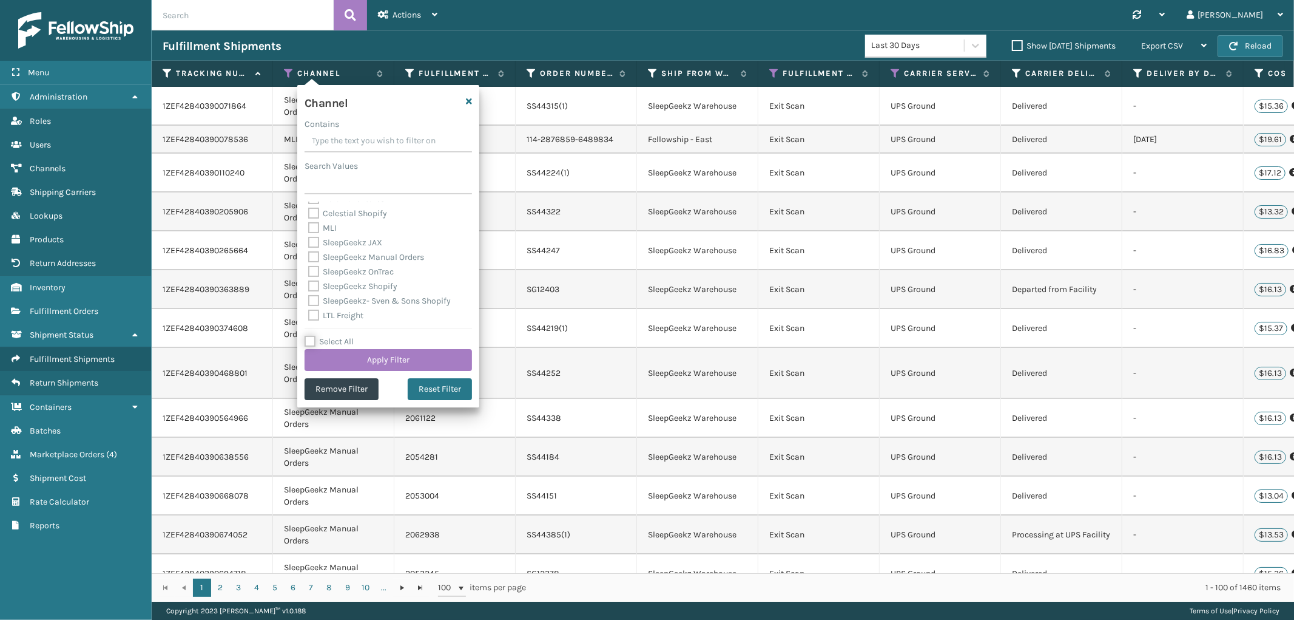
checkbox input "false"
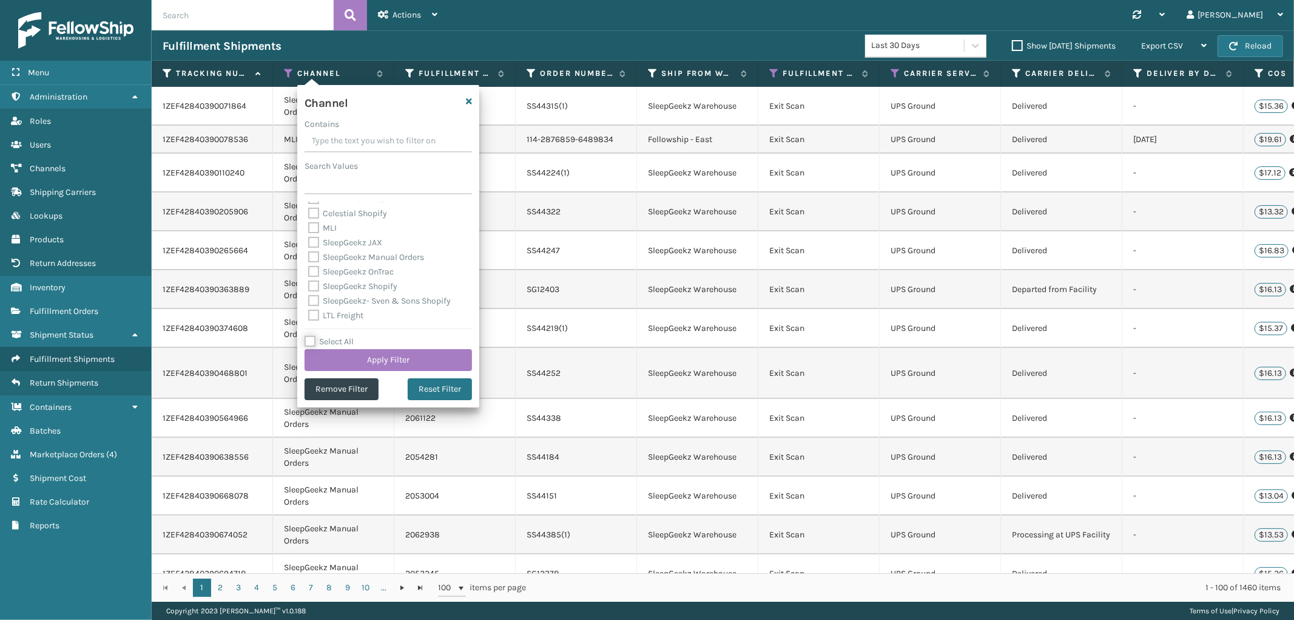
checkbox input "false"
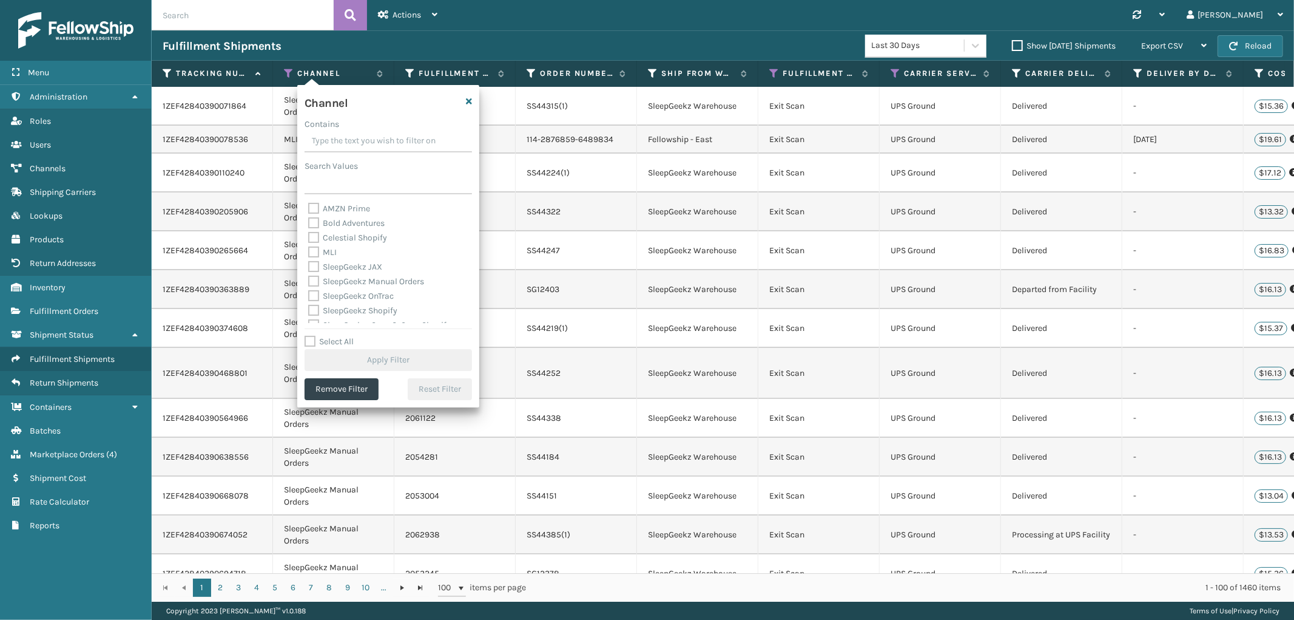
click at [317, 255] on label "MLI" at bounding box center [322, 252] width 29 height 10
click at [309, 253] on input "MLI" at bounding box center [308, 249] width 1 height 8
checkbox input "true"
click at [360, 362] on button "Apply Filter" at bounding box center [388, 360] width 167 height 22
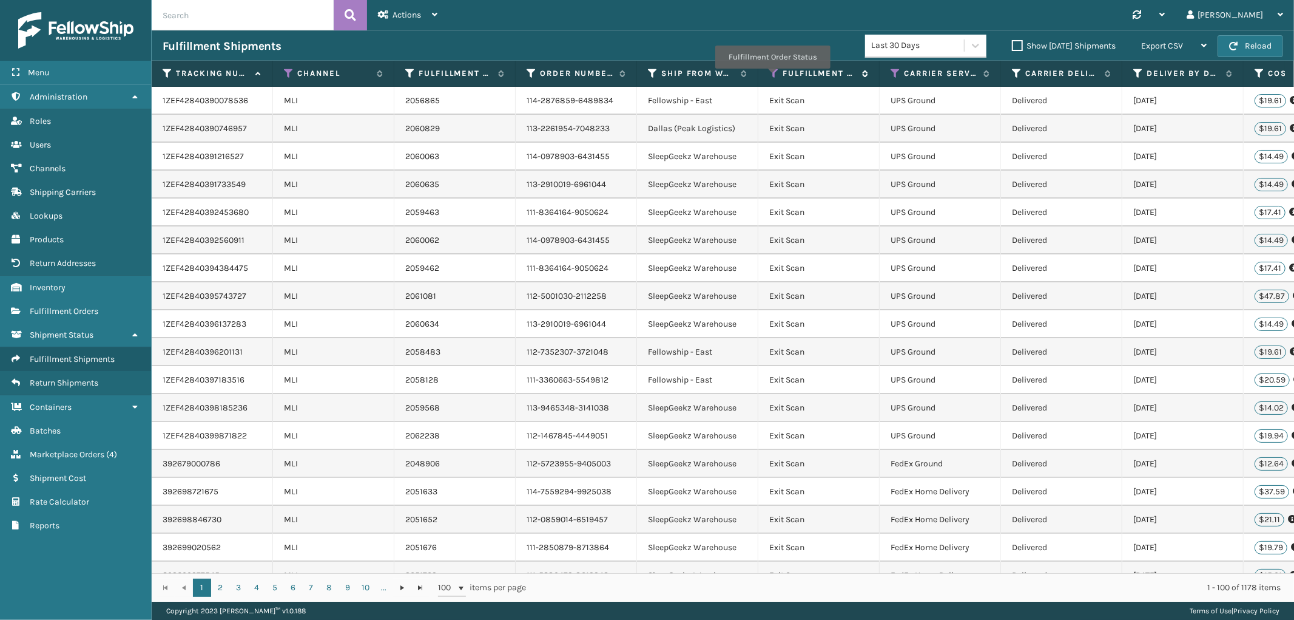
click at [772, 77] on icon at bounding box center [774, 73] width 10 height 11
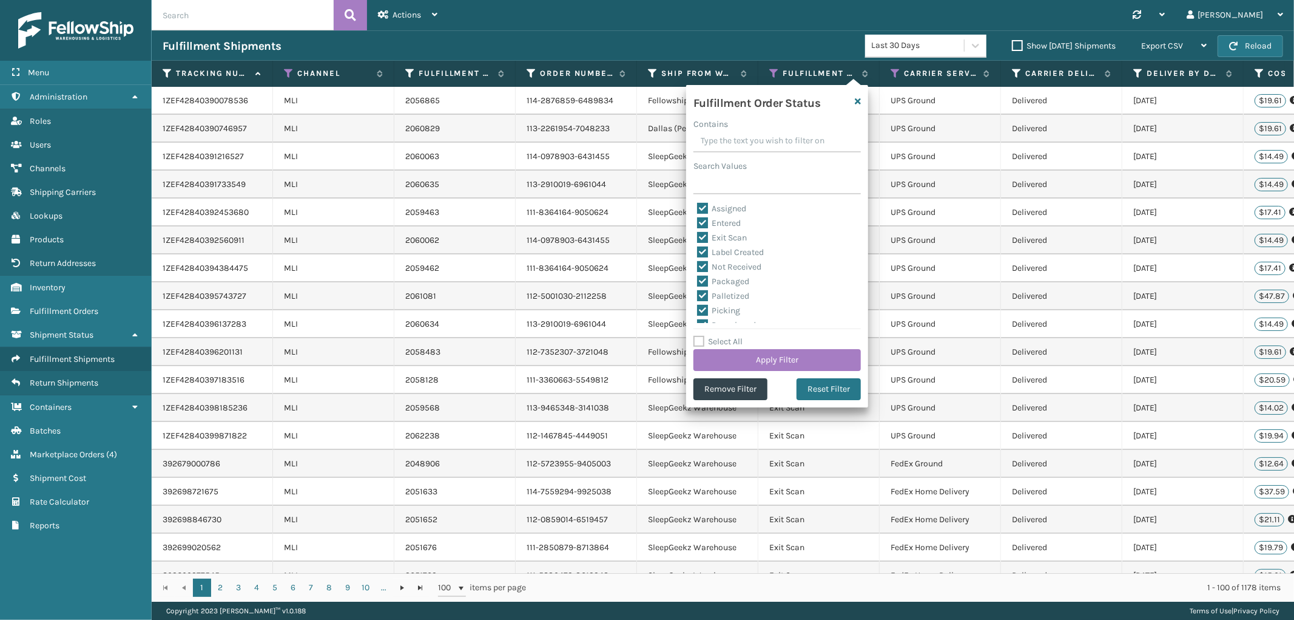
scroll to position [67, 0]
click at [859, 98] on icon "button" at bounding box center [858, 101] width 6 height 8
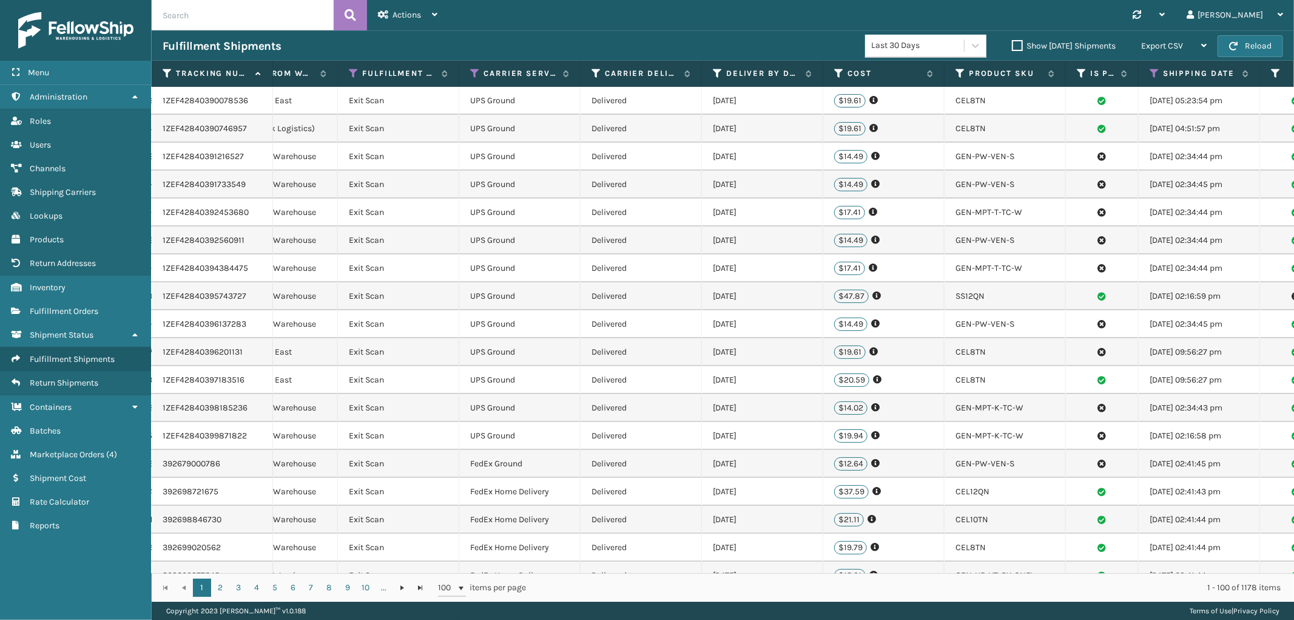
scroll to position [0, 468]
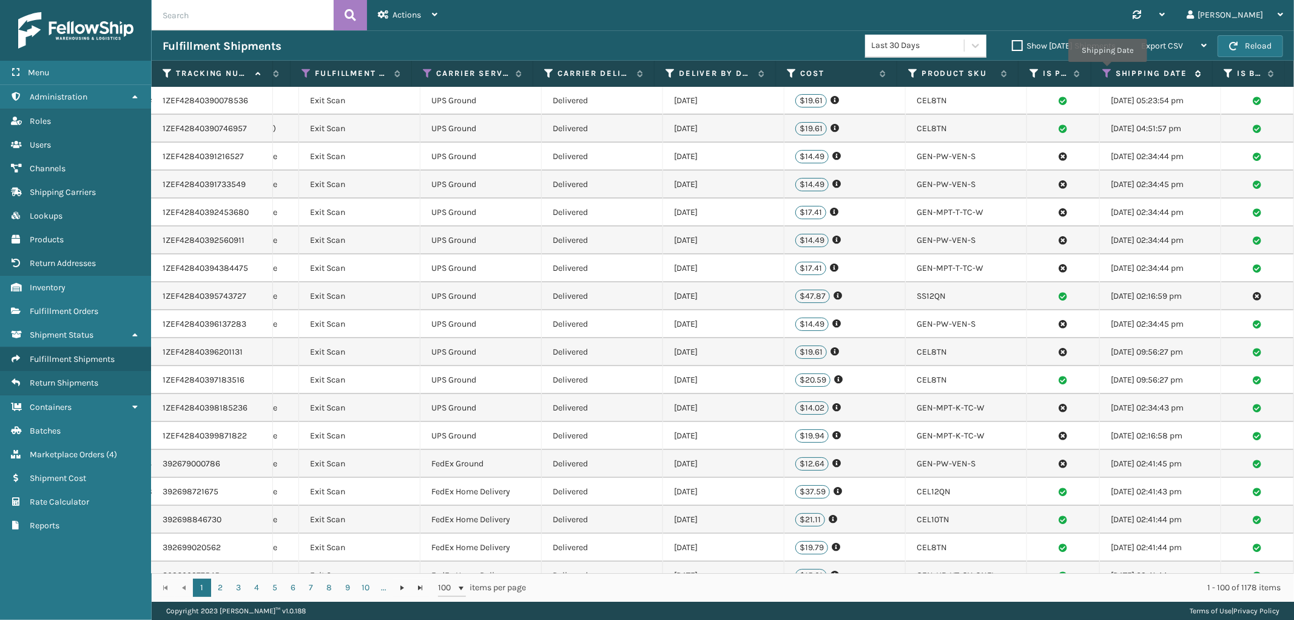
click at [1107, 70] on icon at bounding box center [1108, 73] width 10 height 11
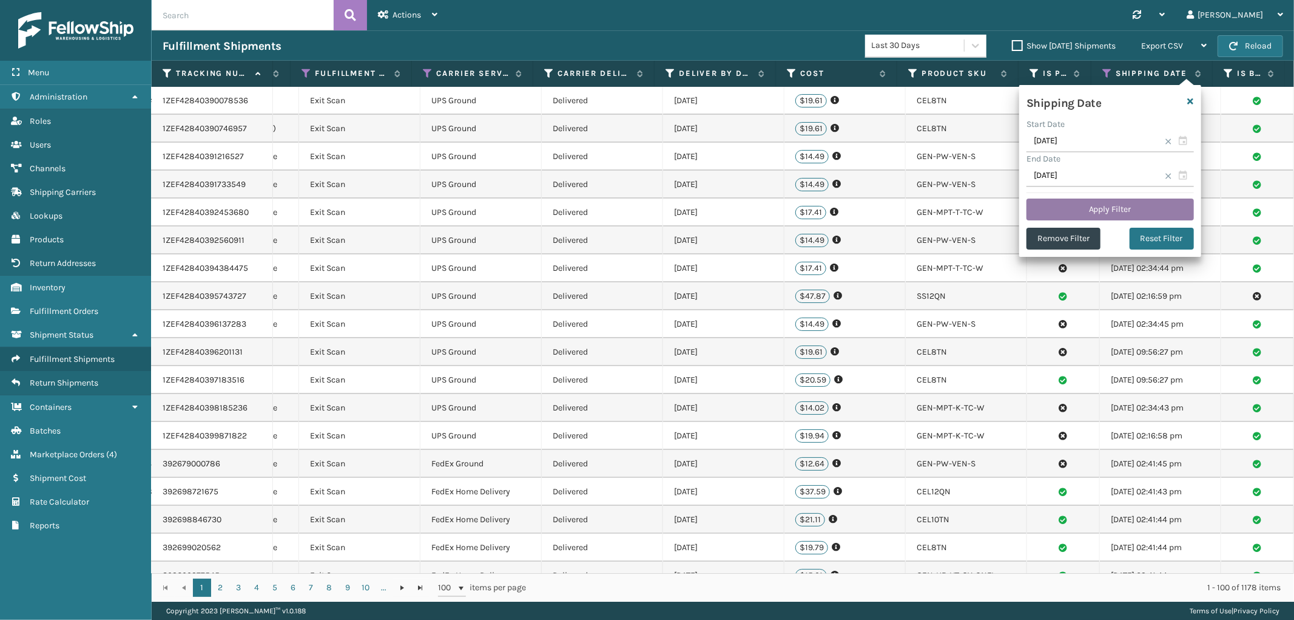
click at [1096, 214] on button "Apply Filter" at bounding box center [1110, 209] width 167 height 22
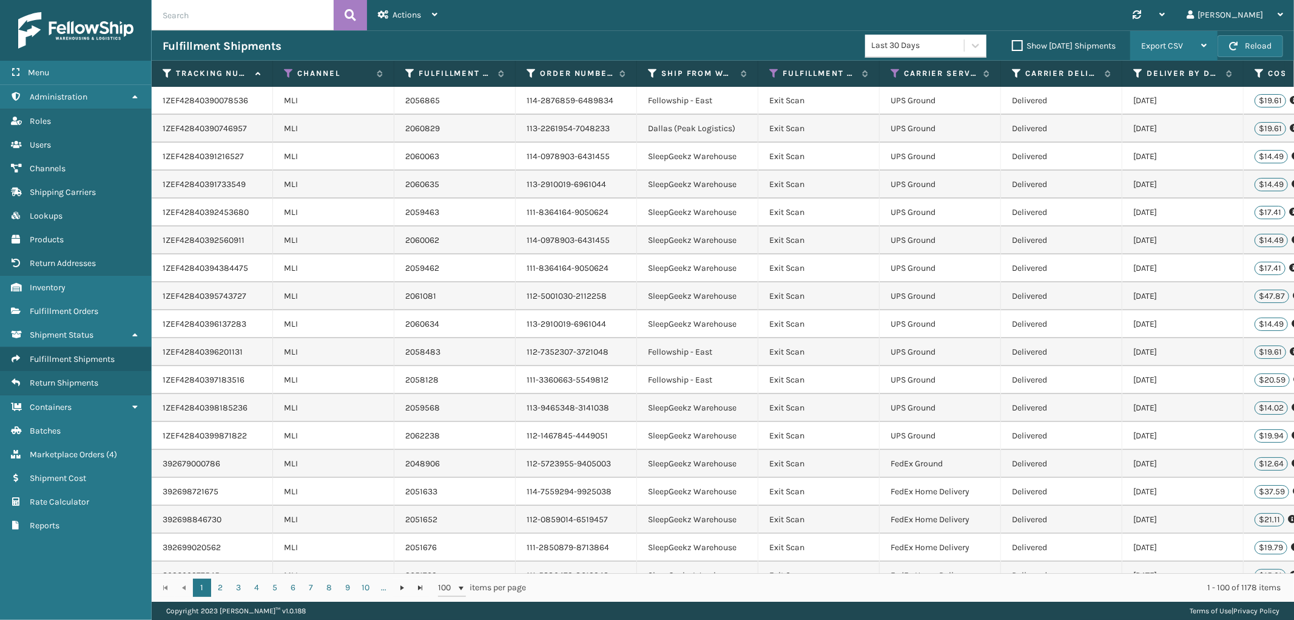
click at [1144, 39] on div "Export CSV" at bounding box center [1174, 46] width 66 height 30
click at [1108, 105] on li "Export All Pages" at bounding box center [1136, 111] width 163 height 33
click at [277, 13] on input "text" at bounding box center [243, 15] width 182 height 30
paste input "111-9867884-5454652"
type input "111-9867884-5454652"
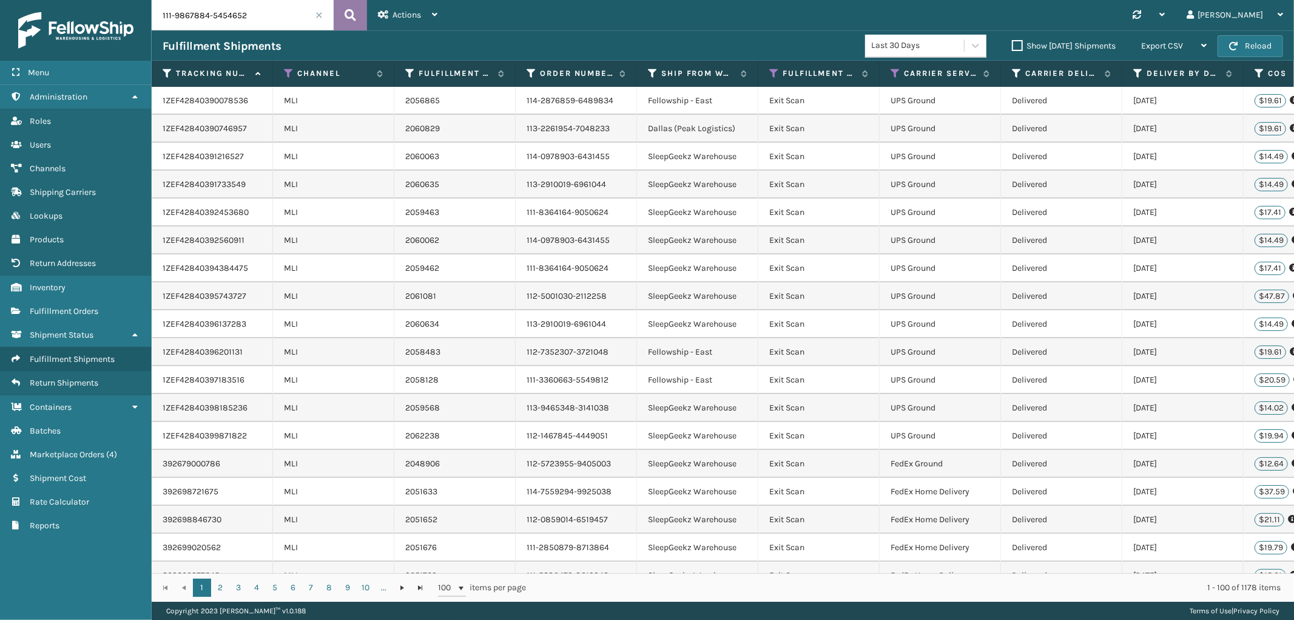
click at [349, 15] on icon at bounding box center [351, 15] width 12 height 18
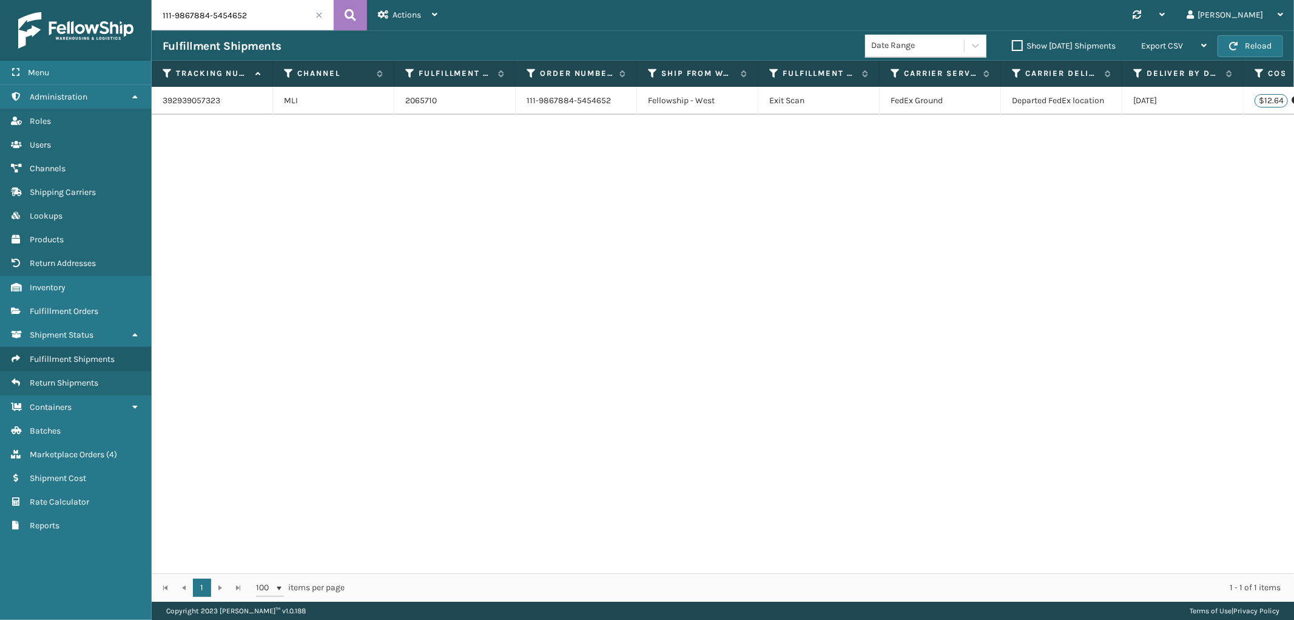
click at [316, 14] on span at bounding box center [319, 15] width 7 height 7
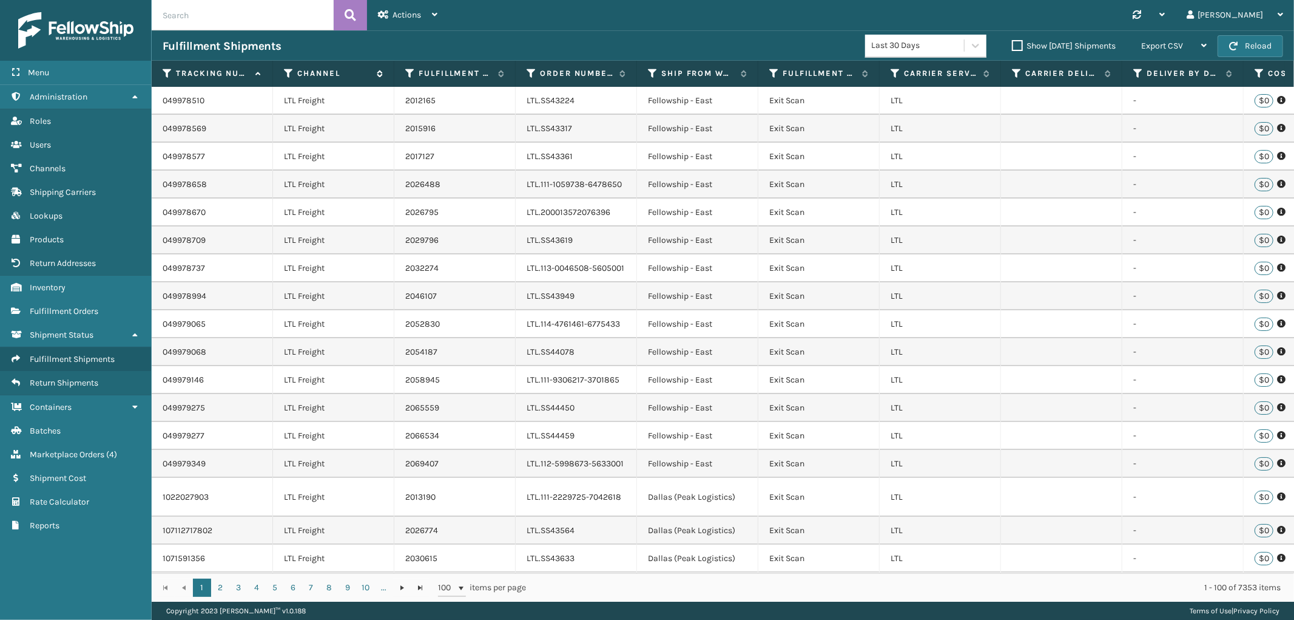
click at [294, 73] on div "Channel" at bounding box center [333, 73] width 99 height 11
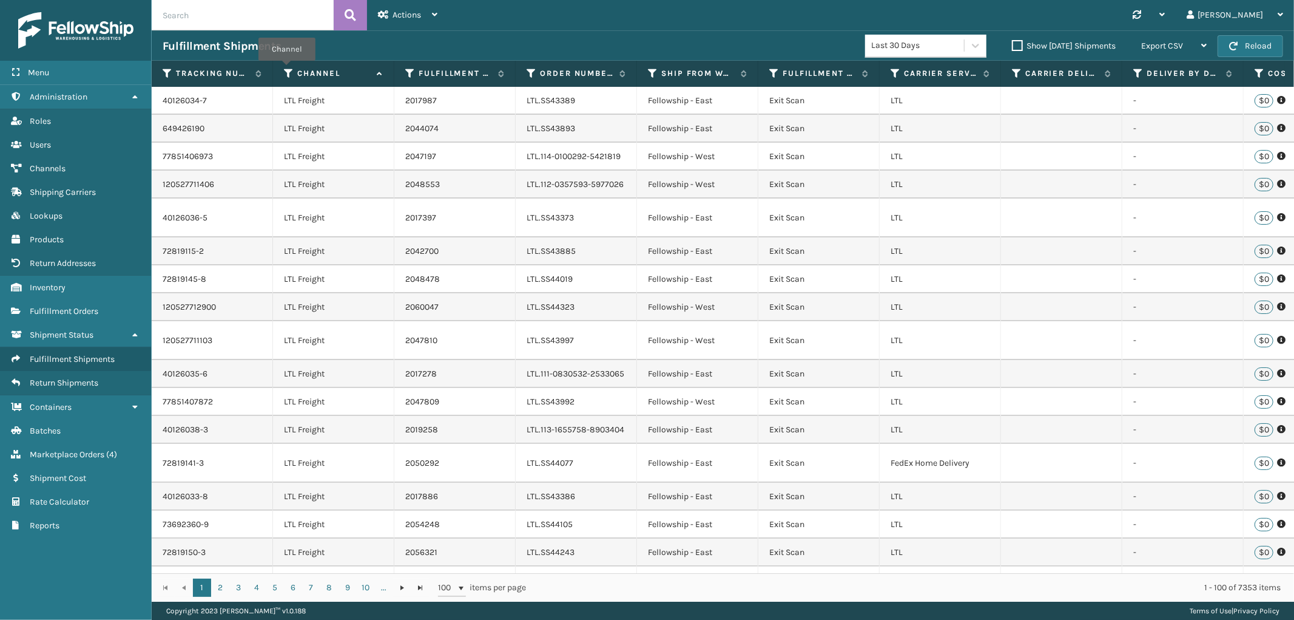
click at [287, 69] on icon at bounding box center [289, 73] width 10 height 11
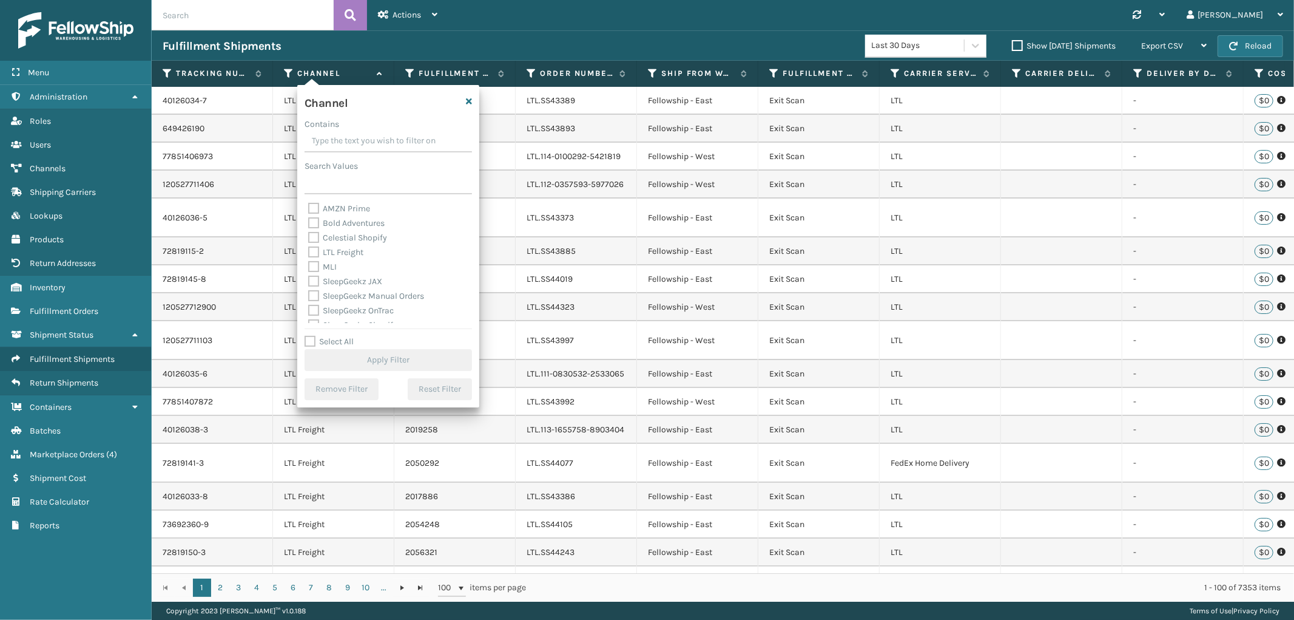
click at [314, 267] on label "MLI" at bounding box center [322, 267] width 29 height 10
click at [309, 267] on input "MLI" at bounding box center [308, 264] width 1 height 8
checkbox input "true"
click at [396, 359] on button "Apply Filter" at bounding box center [388, 360] width 167 height 22
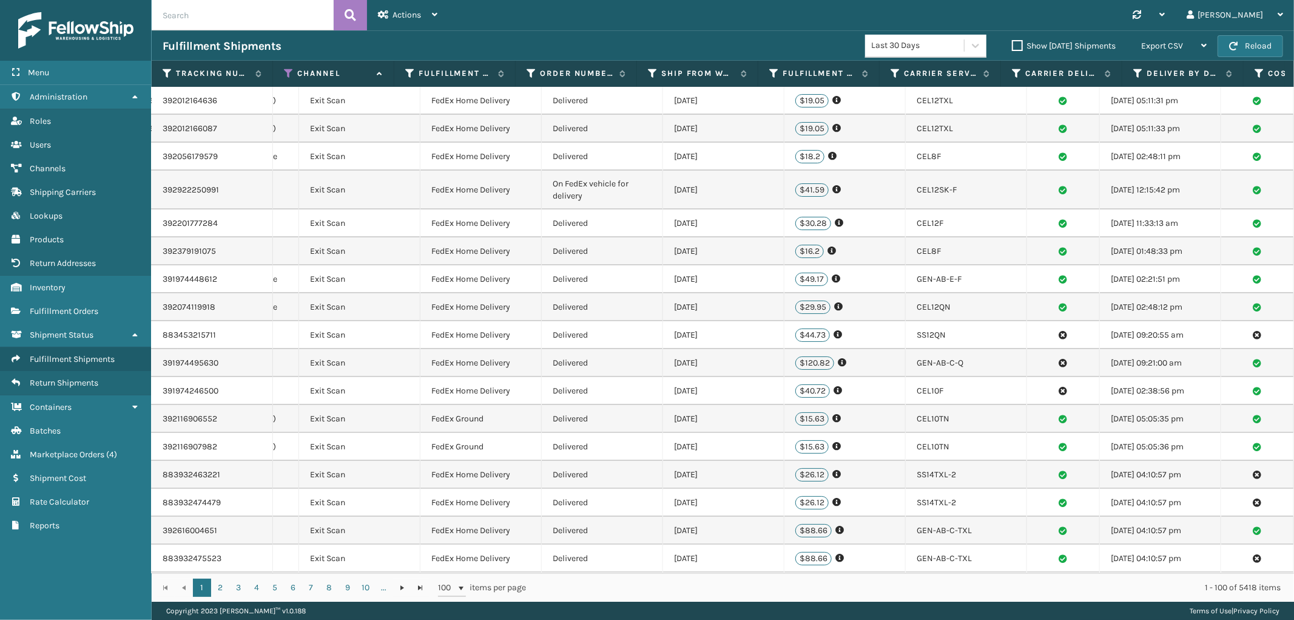
scroll to position [0, 468]
click at [1107, 76] on icon at bounding box center [1108, 73] width 10 height 11
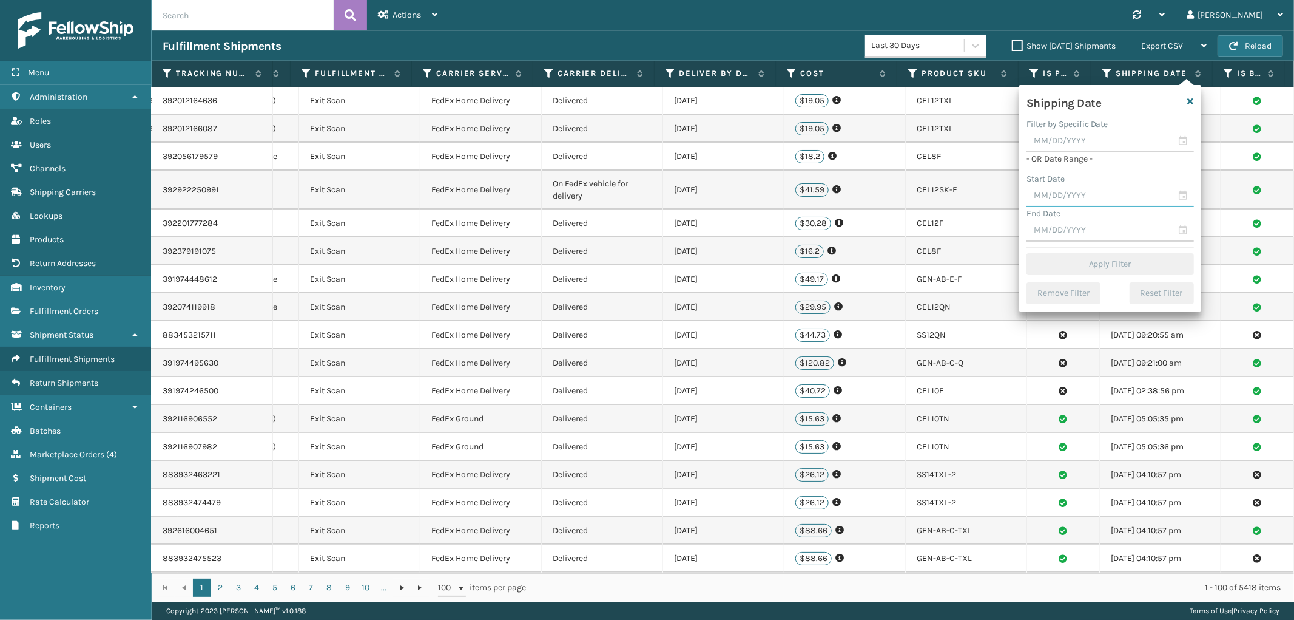
click at [1060, 192] on input "text" at bounding box center [1110, 196] width 167 height 22
click at [1063, 257] on div "1" at bounding box center [1063, 266] width 20 height 18
type input "[DATE]"
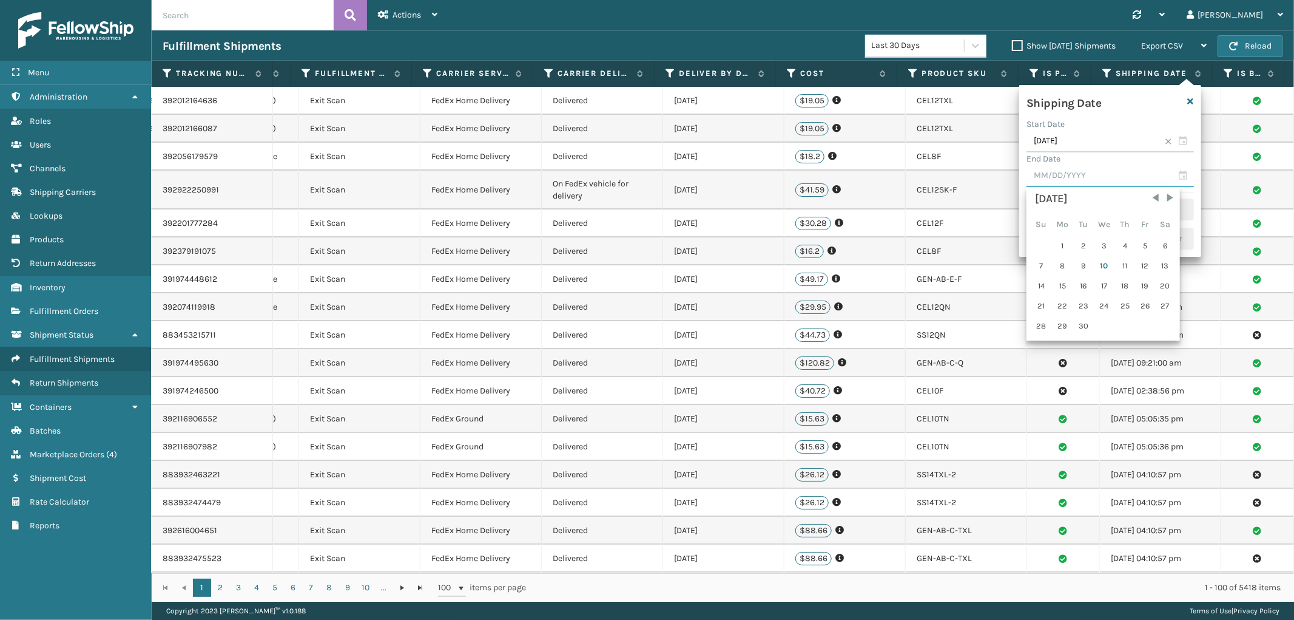
click at [1074, 166] on input "text" at bounding box center [1110, 176] width 167 height 22
click at [1080, 265] on div "9" at bounding box center [1084, 266] width 18 height 18
type input "[DATE]"
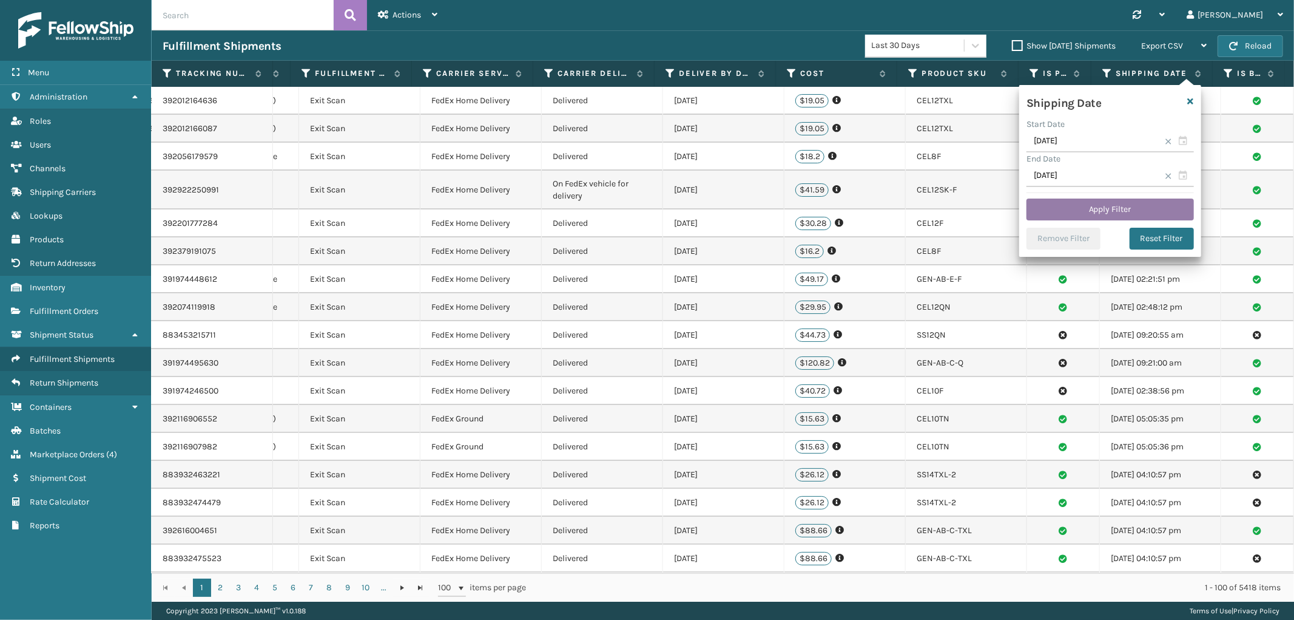
click at [1093, 205] on button "Apply Filter" at bounding box center [1110, 209] width 167 height 22
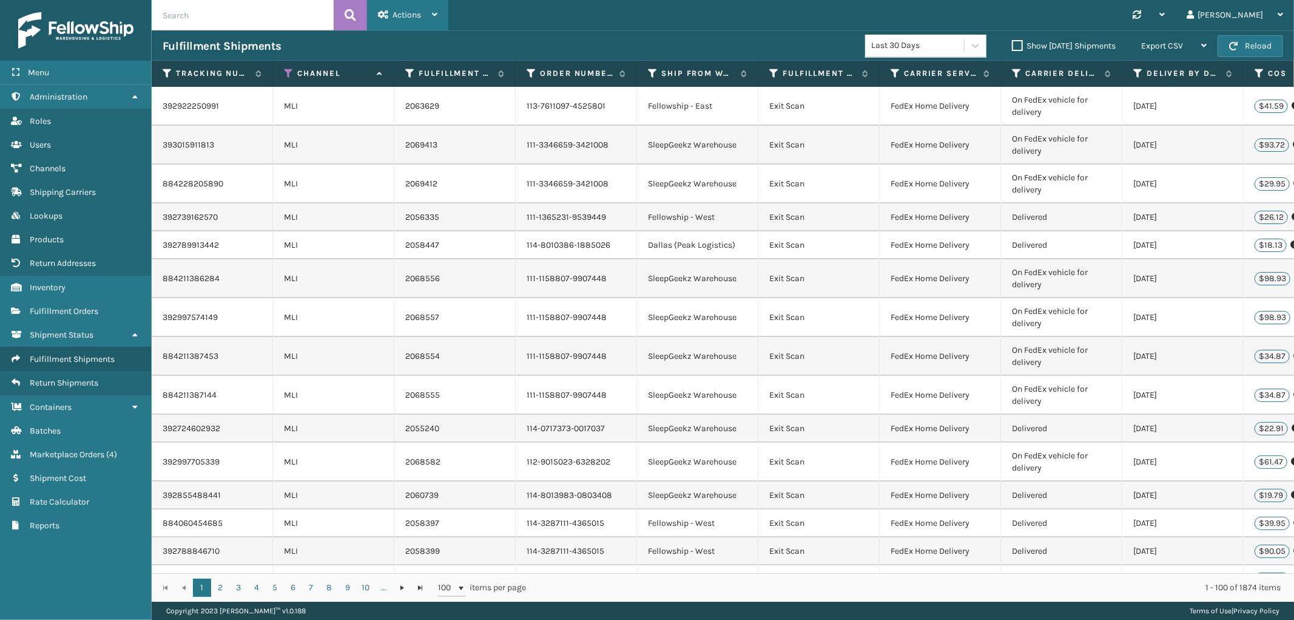
click at [417, 19] on span "Actions" at bounding box center [407, 15] width 29 height 10
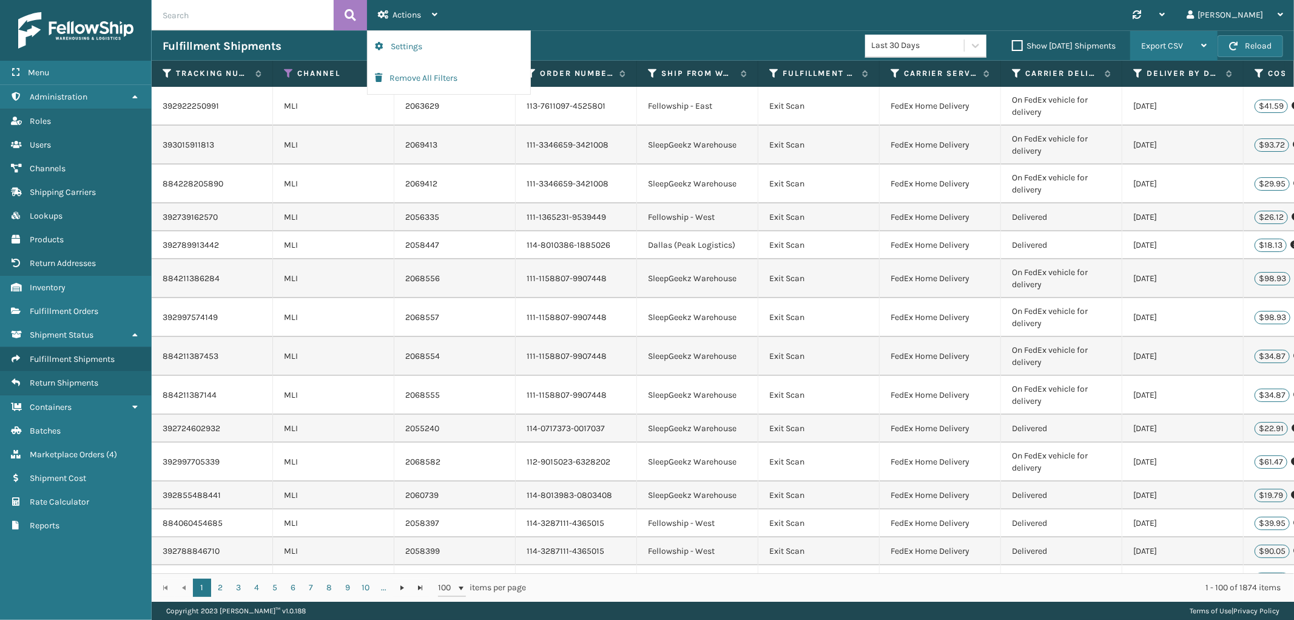
click at [1169, 44] on span "Export CSV" at bounding box center [1162, 46] width 42 height 10
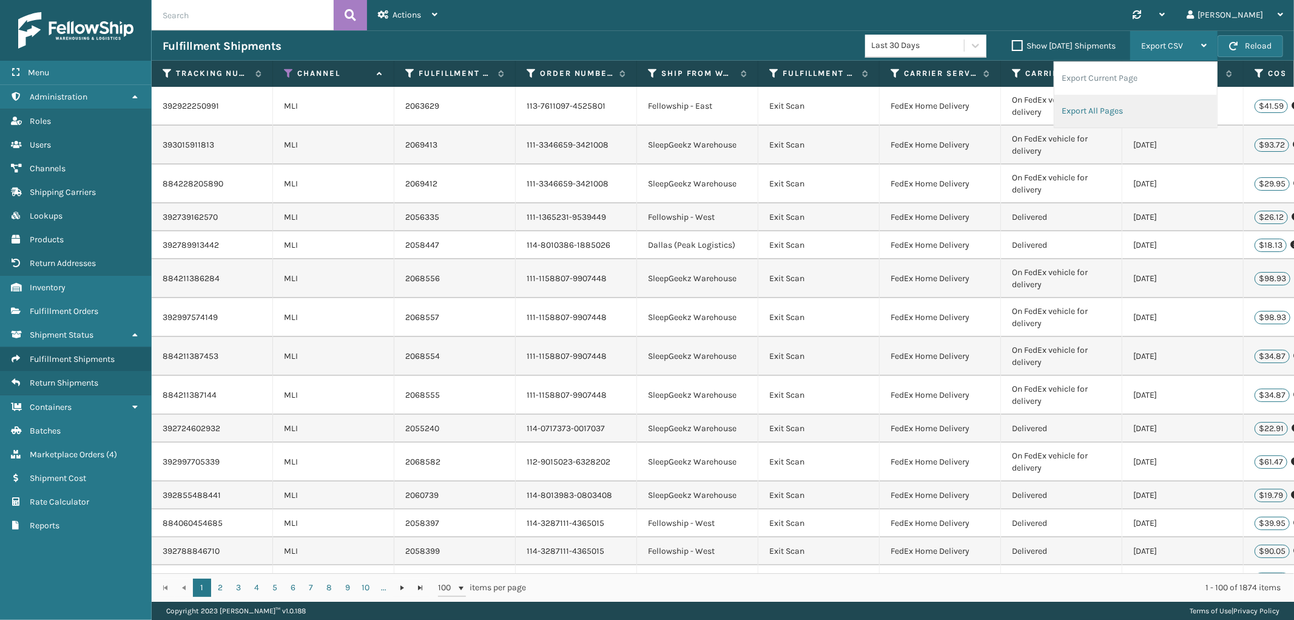
click at [1117, 112] on li "Export All Pages" at bounding box center [1136, 111] width 163 height 33
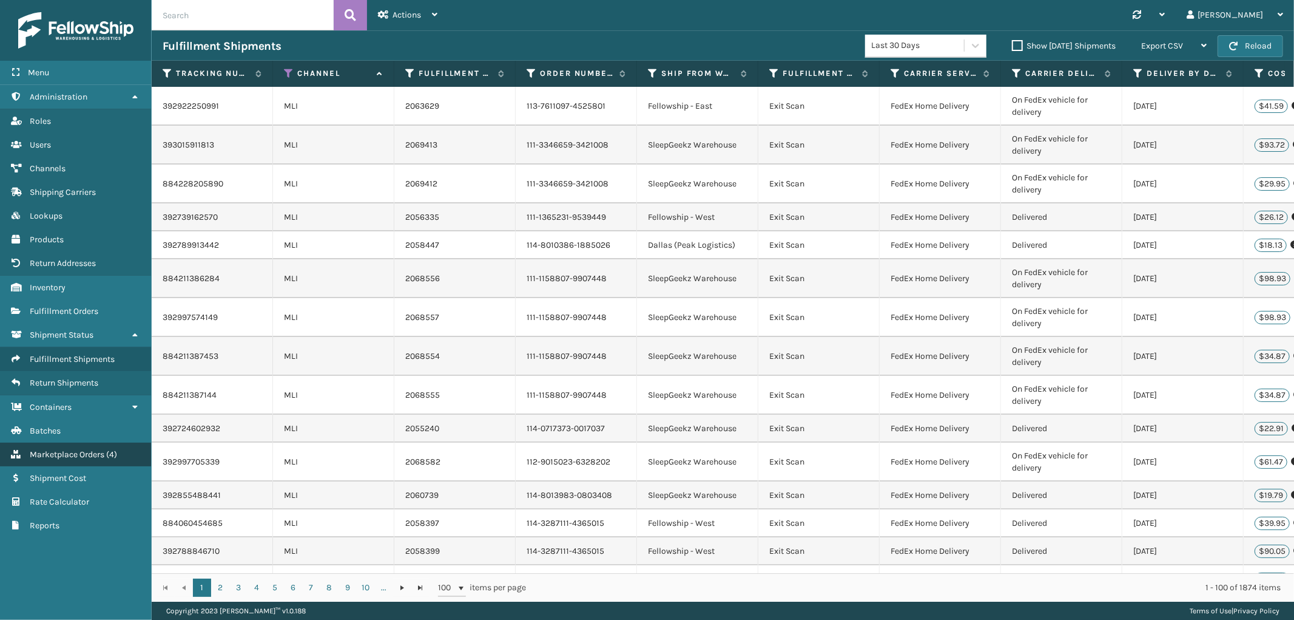
click at [52, 442] on link "Marketplace Orders ( 4 )" at bounding box center [75, 454] width 151 height 24
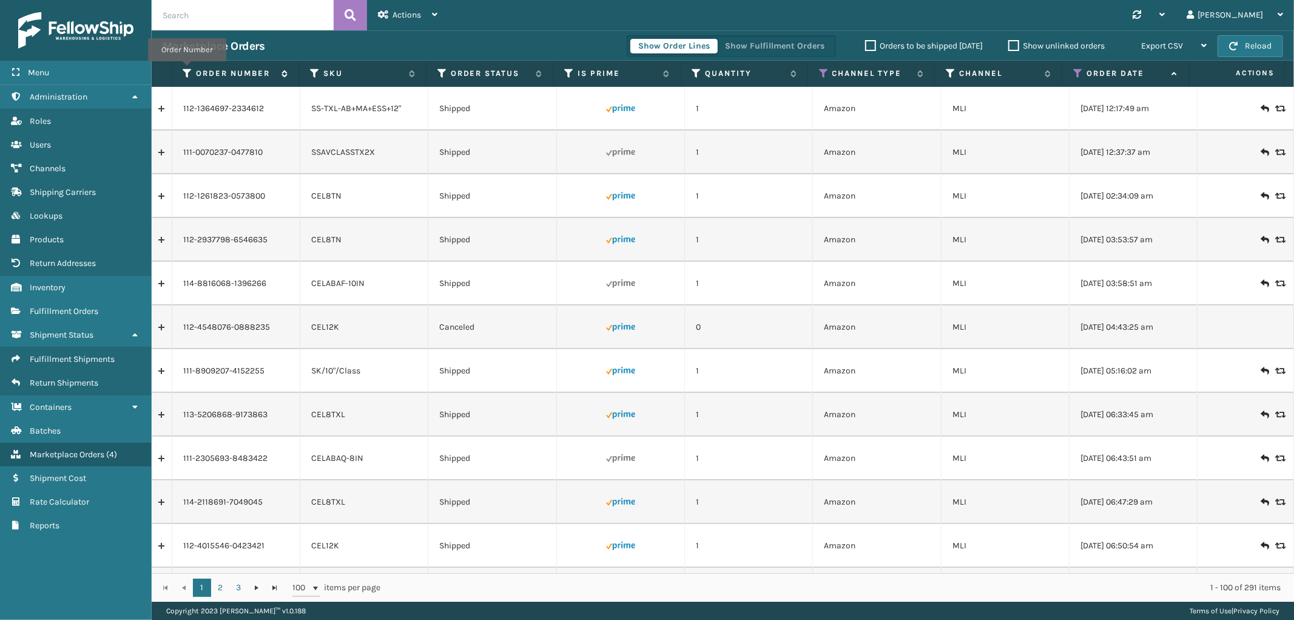
click at [187, 70] on icon at bounding box center [188, 73] width 10 height 11
click at [407, 15] on span "Actions" at bounding box center [407, 15] width 29 height 10
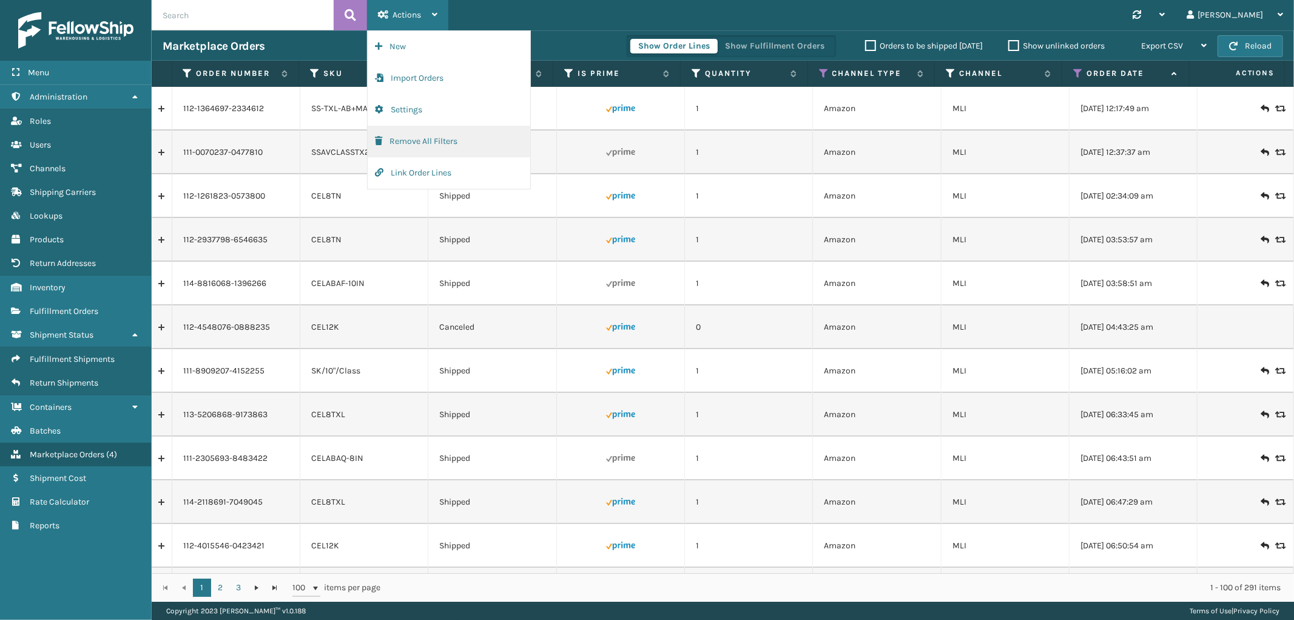
click at [405, 136] on button "Remove All Filters" at bounding box center [449, 142] width 163 height 32
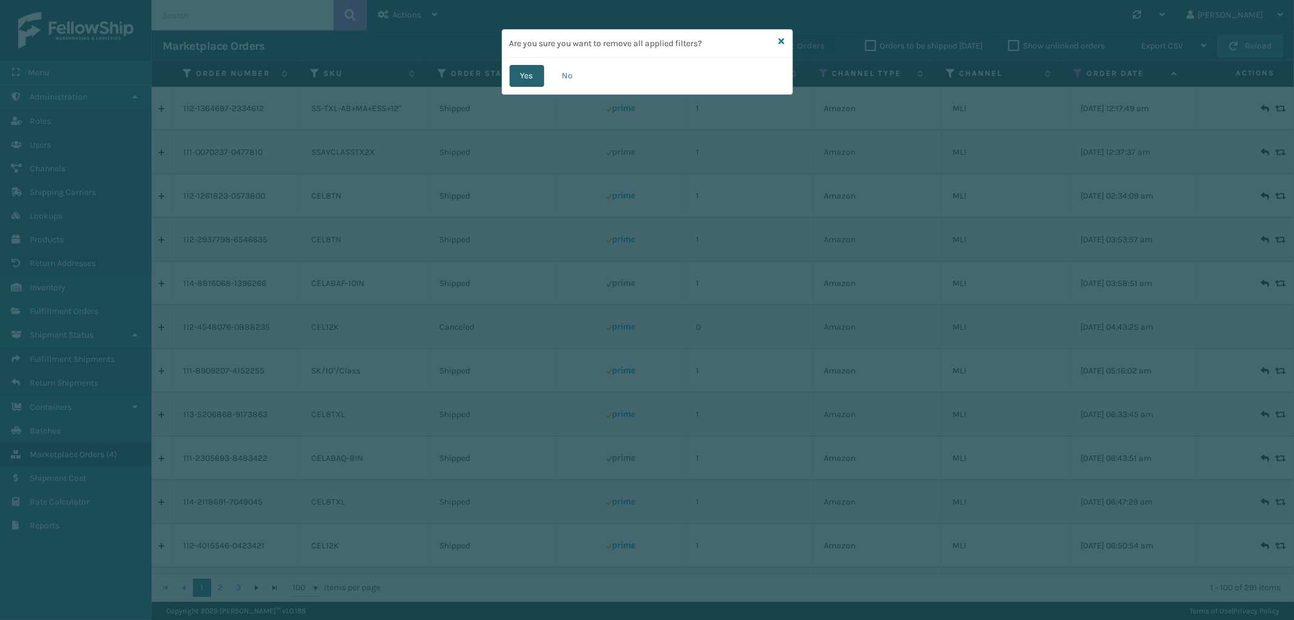
click at [528, 74] on button "Yes" at bounding box center [527, 76] width 35 height 22
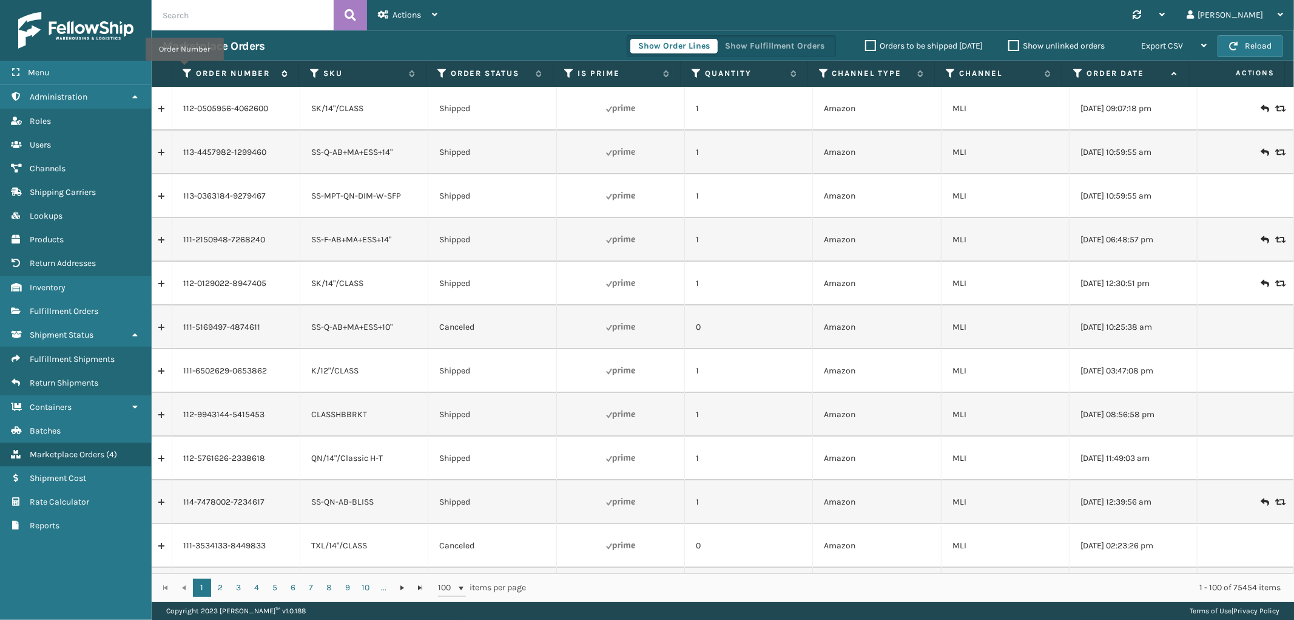
click at [184, 69] on icon at bounding box center [188, 73] width 10 height 11
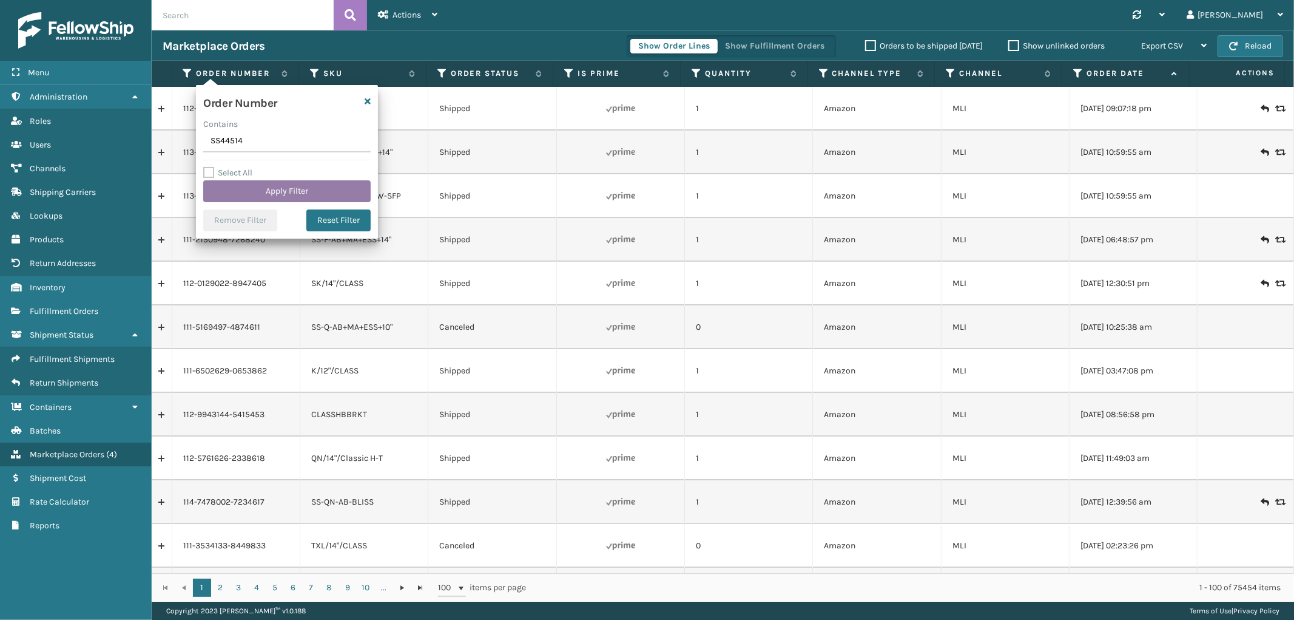
type input "SS44514"
click at [256, 188] on button "Apply Filter" at bounding box center [286, 191] width 167 height 22
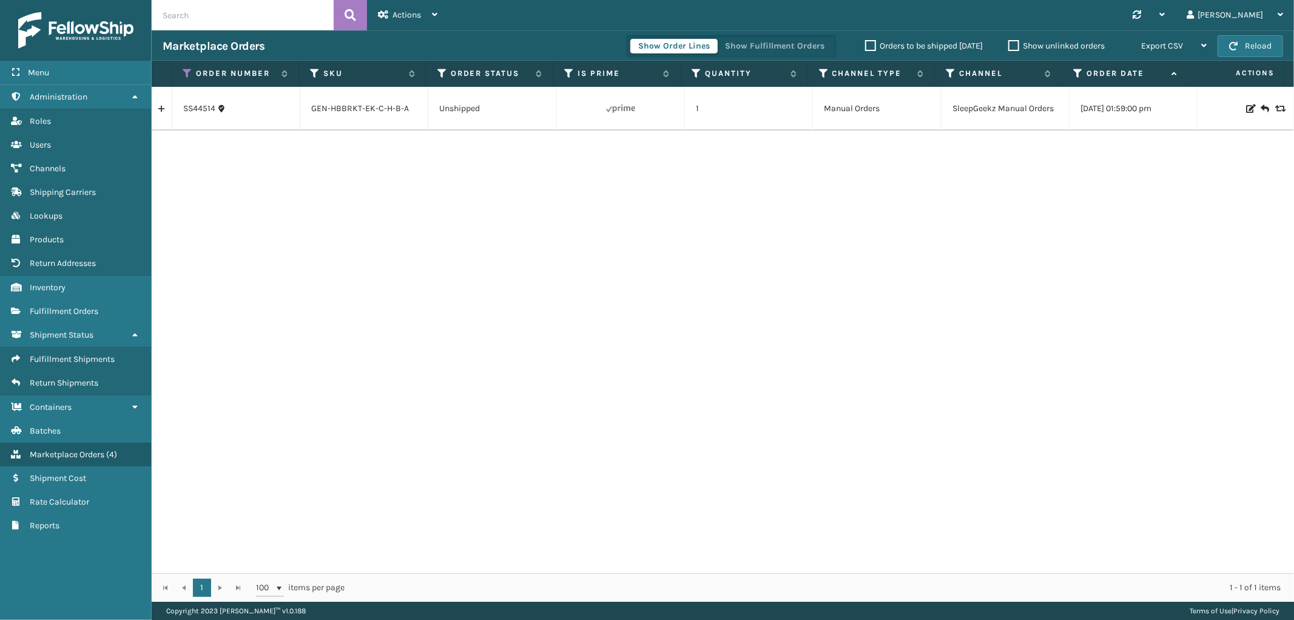
click at [167, 113] on link at bounding box center [162, 108] width 20 height 19
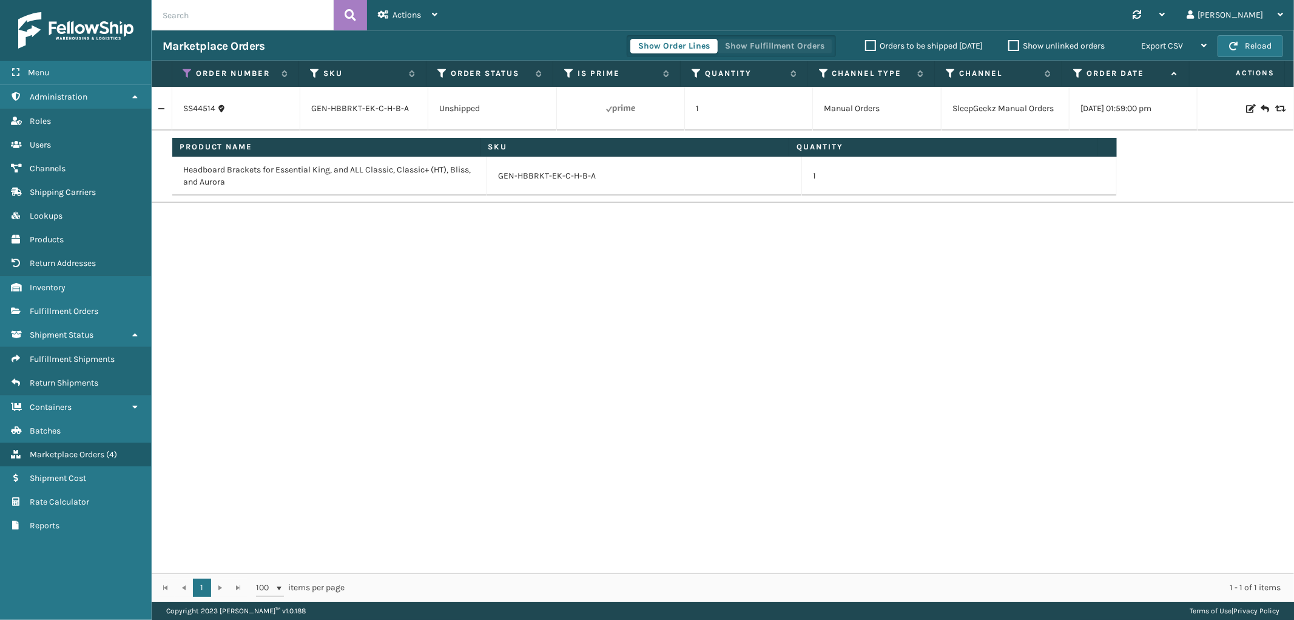
click at [805, 46] on button "Show Fulfillment Orders" at bounding box center [774, 46] width 115 height 15
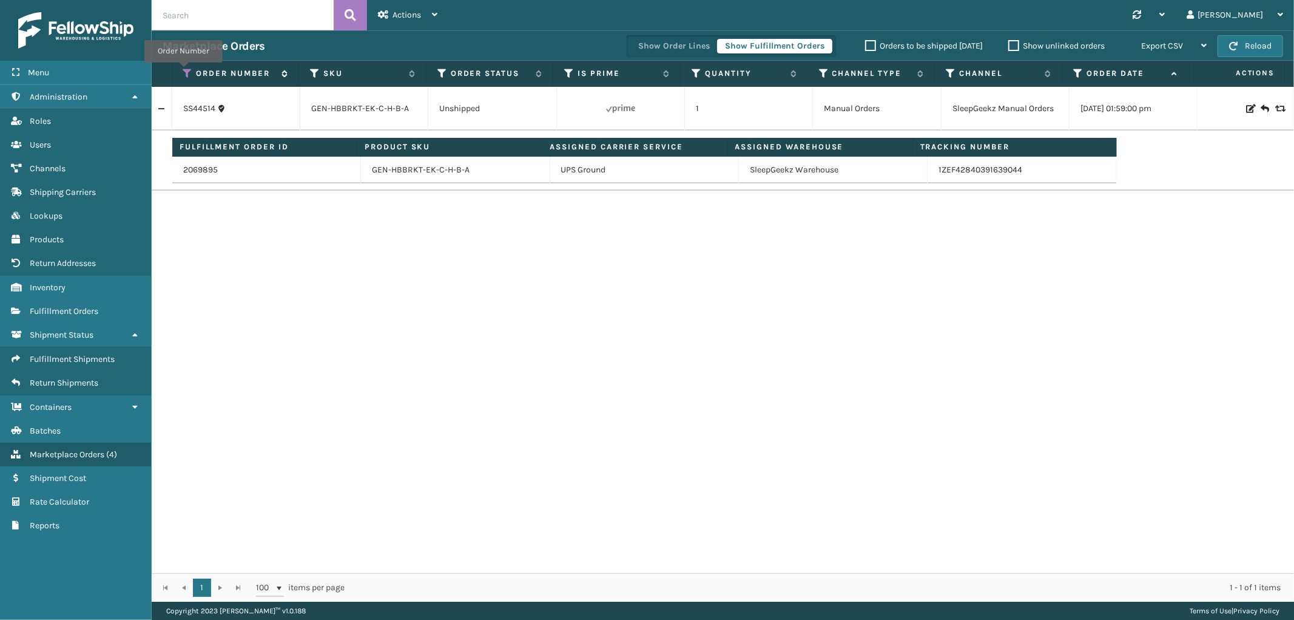
drag, startPoint x: 183, startPoint y: 71, endPoint x: 189, endPoint y: 77, distance: 8.2
click at [183, 71] on icon at bounding box center [188, 73] width 10 height 11
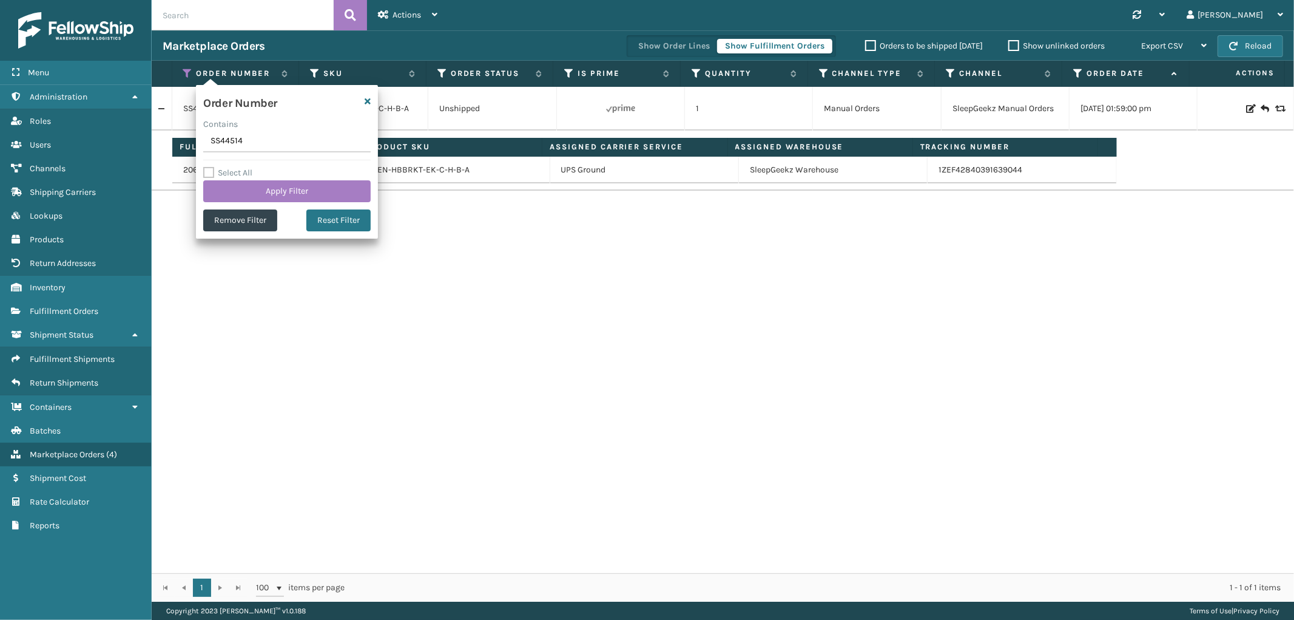
click at [242, 133] on input "SS44514" at bounding box center [286, 141] width 167 height 22
type input "SS44496"
click at [252, 189] on button "Apply Filter" at bounding box center [286, 191] width 167 height 22
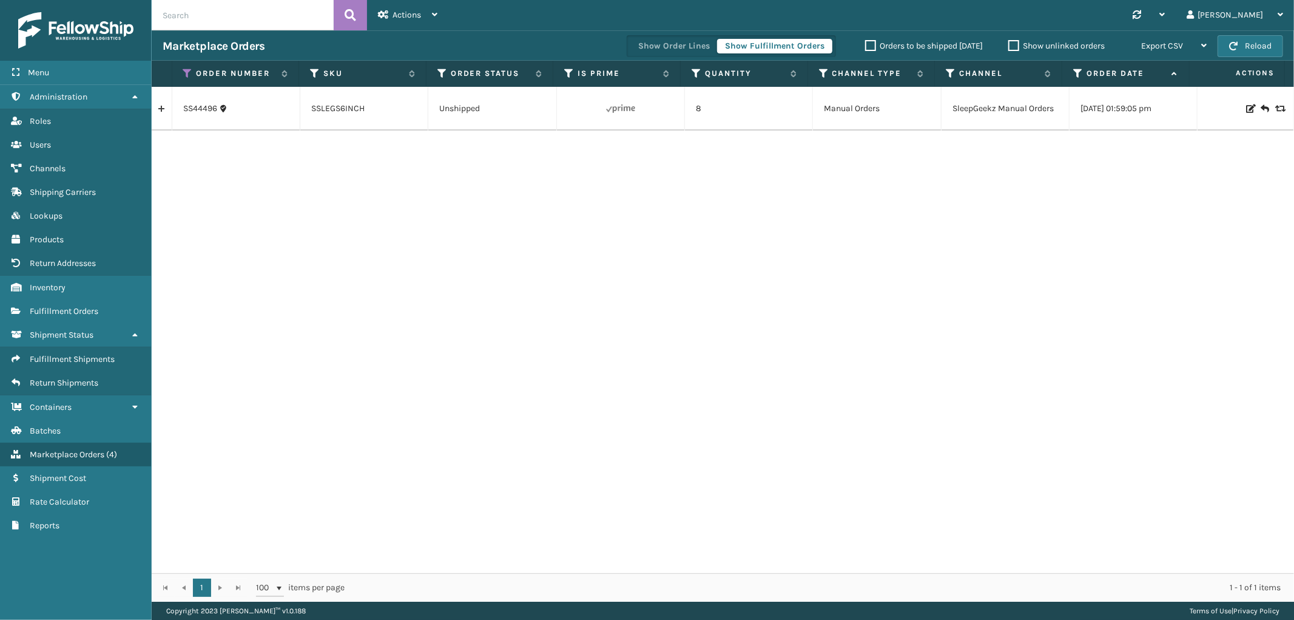
click at [164, 113] on link at bounding box center [162, 108] width 20 height 19
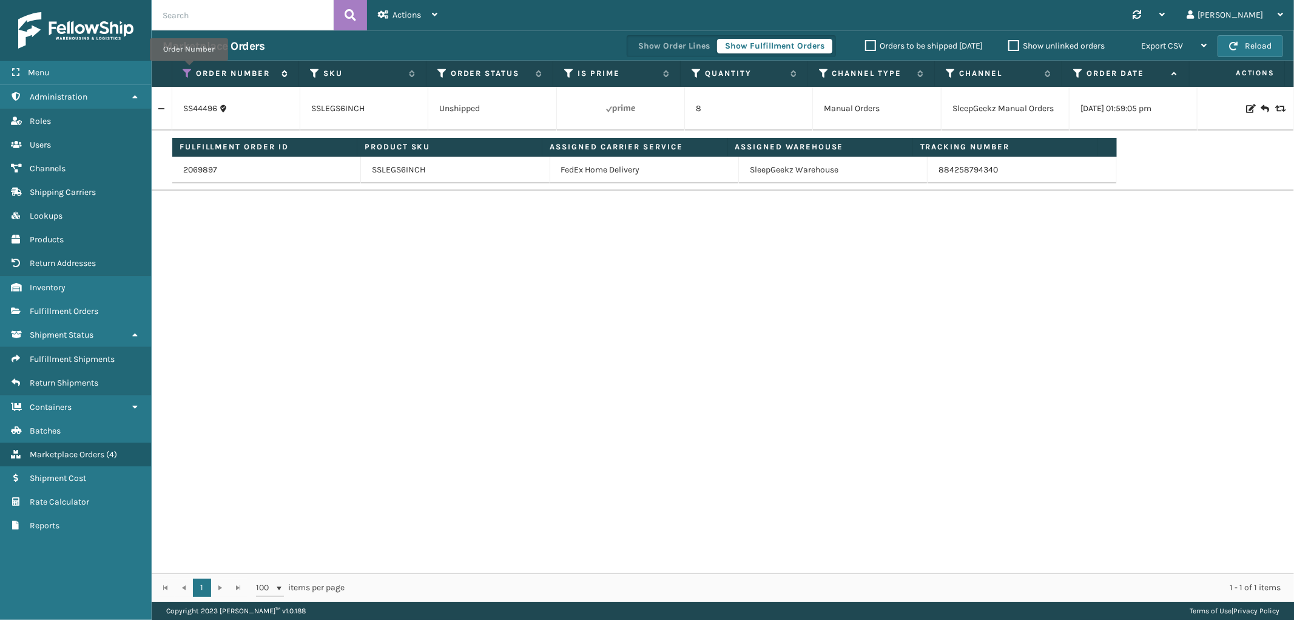
click at [189, 69] on icon at bounding box center [188, 73] width 10 height 11
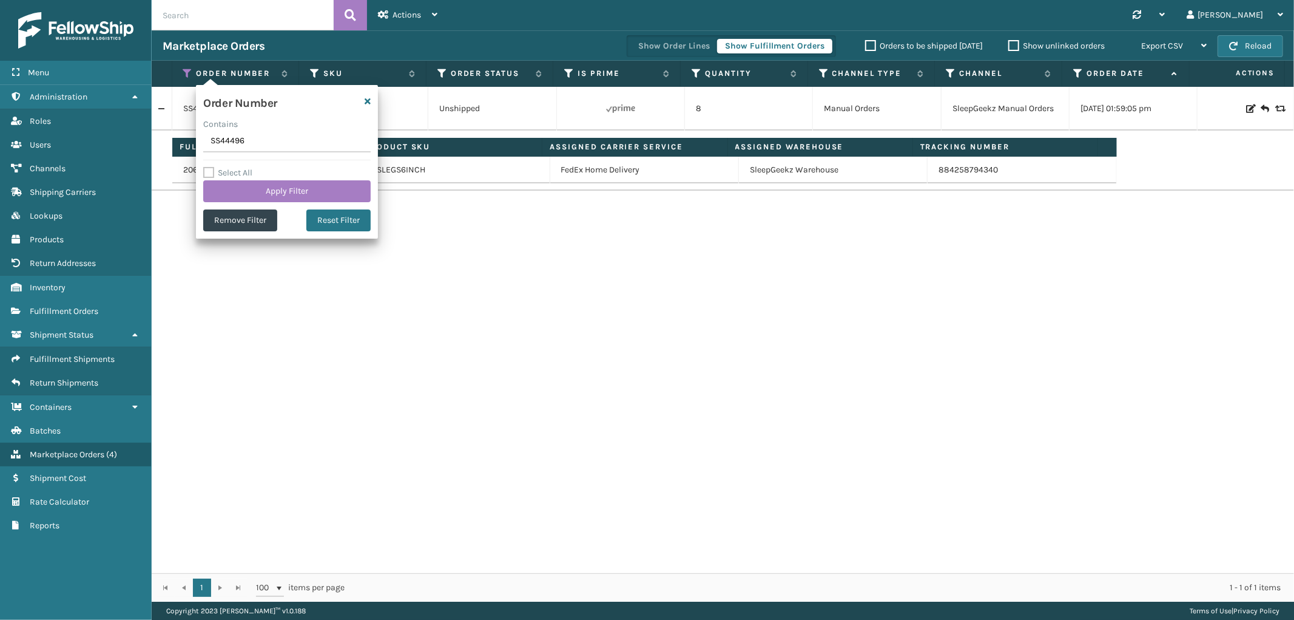
click at [226, 143] on input "SS44496" at bounding box center [286, 141] width 167 height 22
type input "SS44483(1)"
click at [225, 188] on button "Apply Filter" at bounding box center [286, 191] width 167 height 22
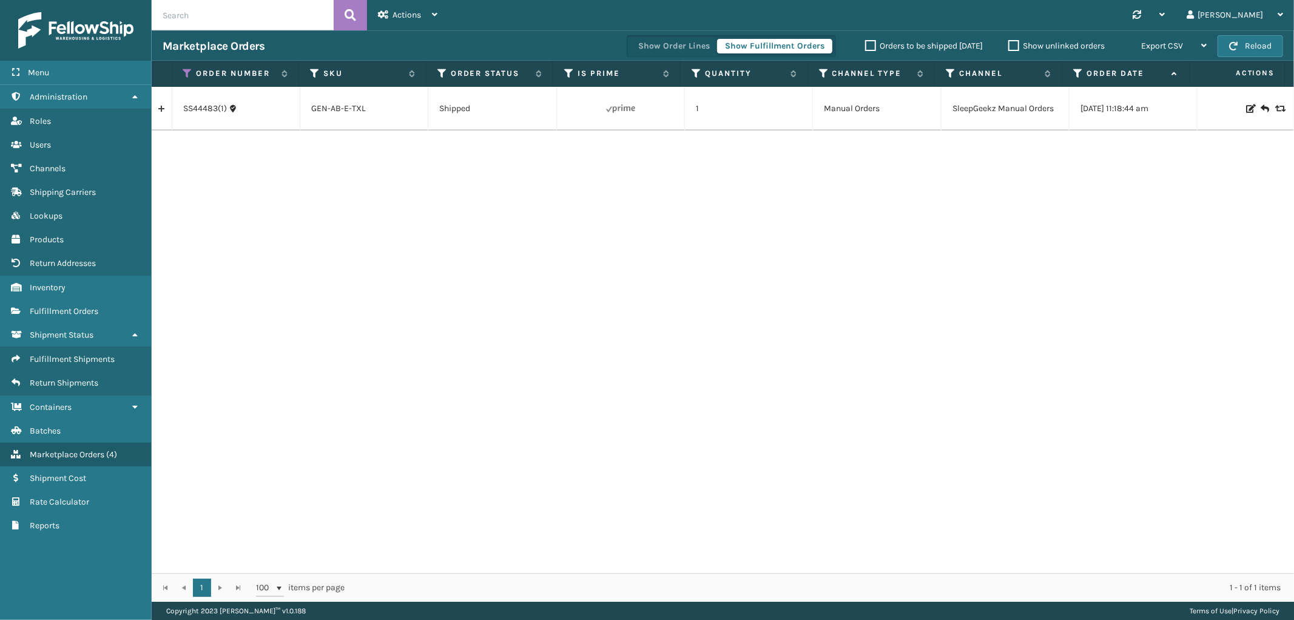
click at [168, 114] on link at bounding box center [162, 108] width 20 height 19
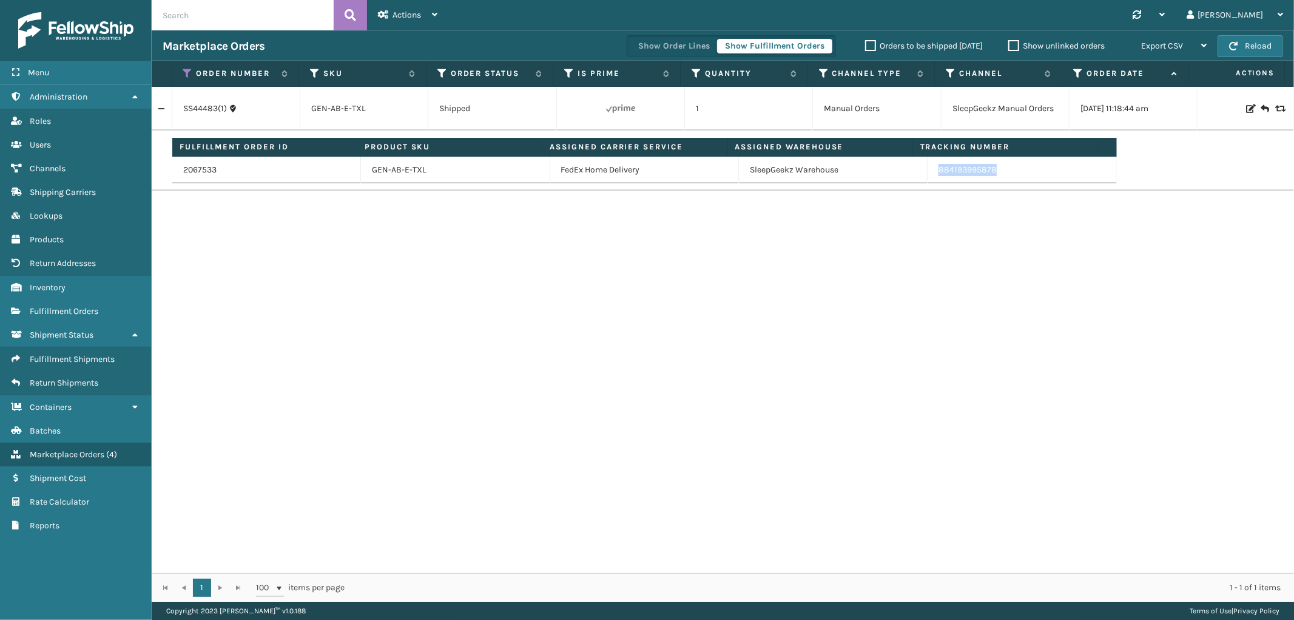
drag, startPoint x: 1005, startPoint y: 179, endPoint x: 933, endPoint y: 178, distance: 72.2
click at [933, 178] on td "884193995878" at bounding box center [1022, 170] width 189 height 27
copy link "884193995878"
click at [188, 74] on icon at bounding box center [188, 73] width 10 height 11
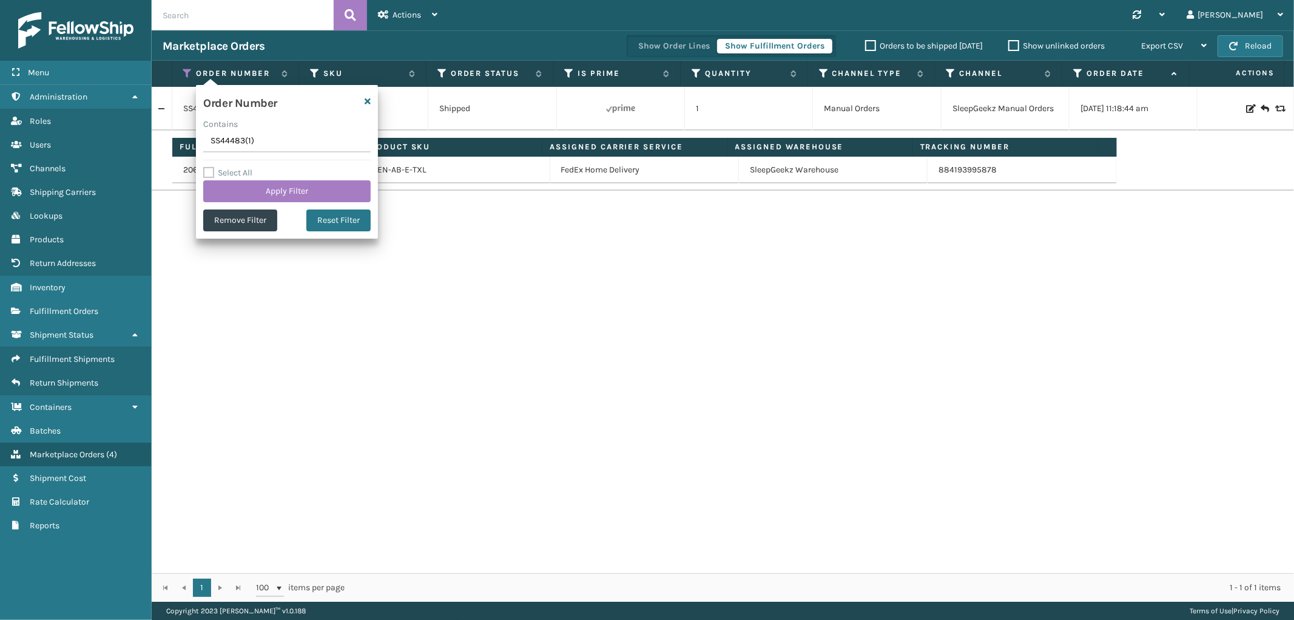
click at [221, 135] on input "SS44483(1)" at bounding box center [286, 141] width 167 height 22
type input "SS44483"
click at [234, 194] on button "Apply Filter" at bounding box center [286, 191] width 167 height 22
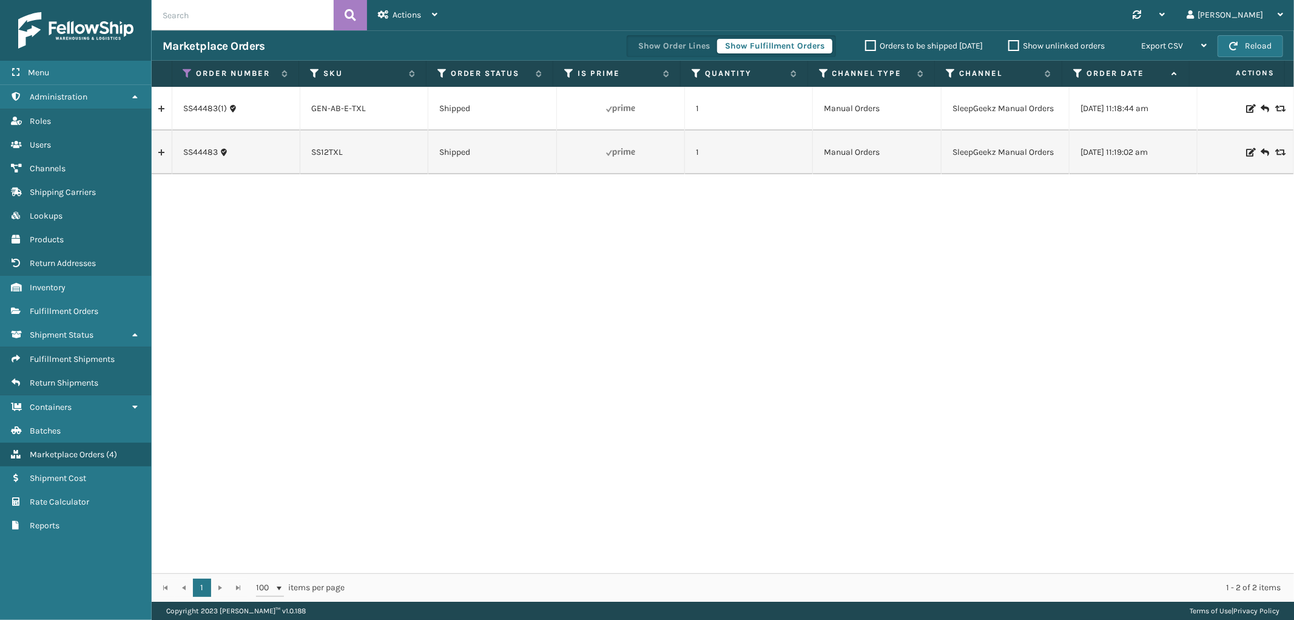
click at [166, 154] on link at bounding box center [162, 152] width 20 height 19
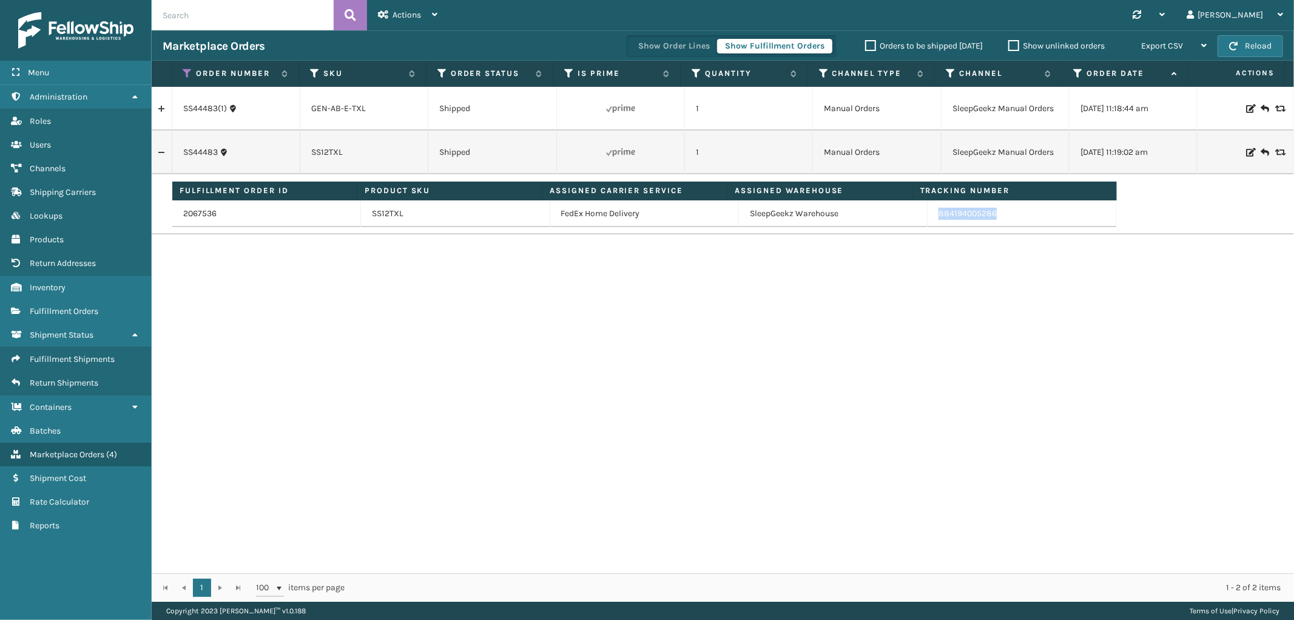
drag, startPoint x: 993, startPoint y: 216, endPoint x: 938, endPoint y: 226, distance: 56.2
click at [928, 220] on td "884194005286" at bounding box center [1022, 213] width 189 height 27
copy link "884194005286"
